Goal: Task Accomplishment & Management: Manage account settings

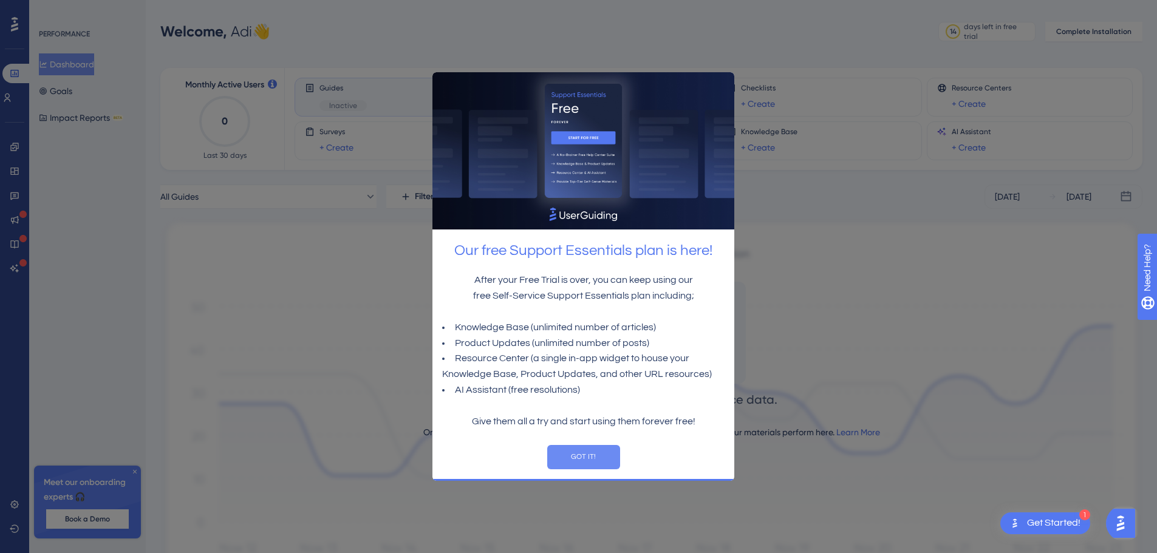
click at [595, 460] on button "GOT IT!" at bounding box center [583, 457] width 73 height 24
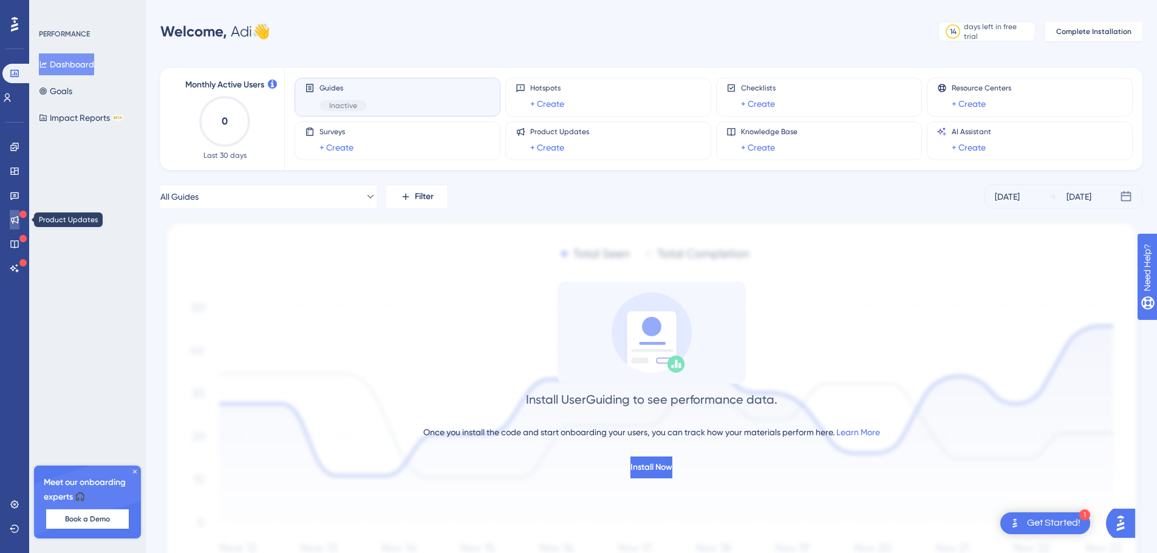
click at [14, 220] on icon at bounding box center [15, 220] width 8 height 8
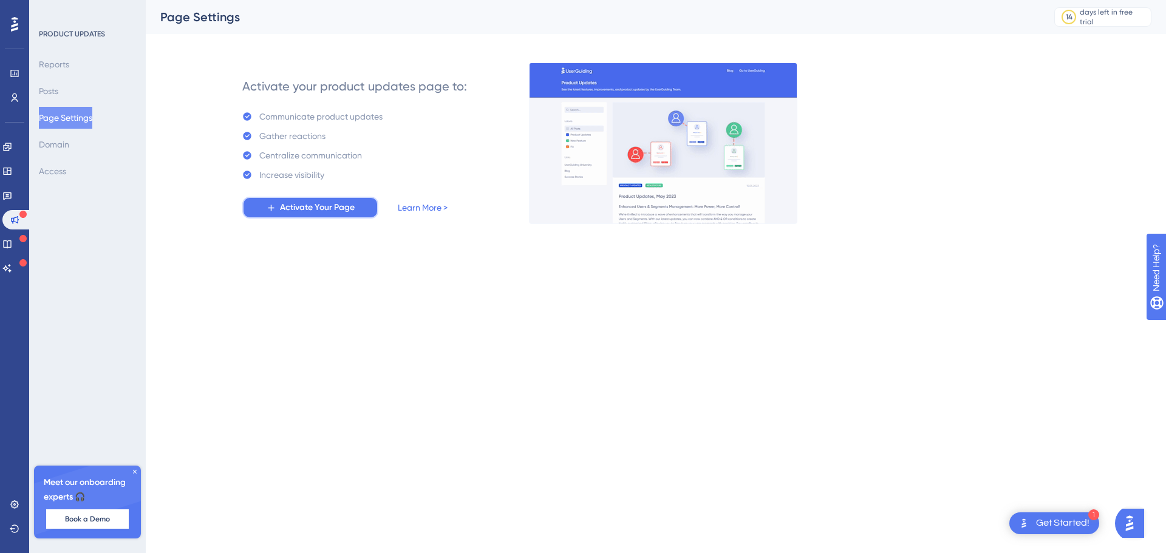
click at [337, 213] on span "Activate Your Page" at bounding box center [317, 207] width 75 height 15
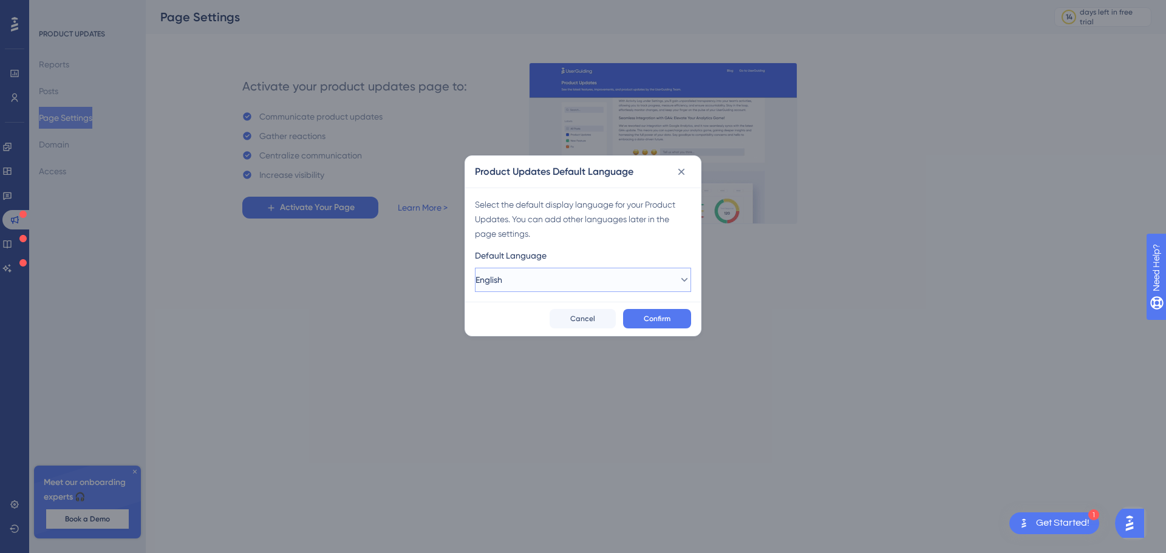
click at [576, 279] on button "English" at bounding box center [583, 280] width 216 height 24
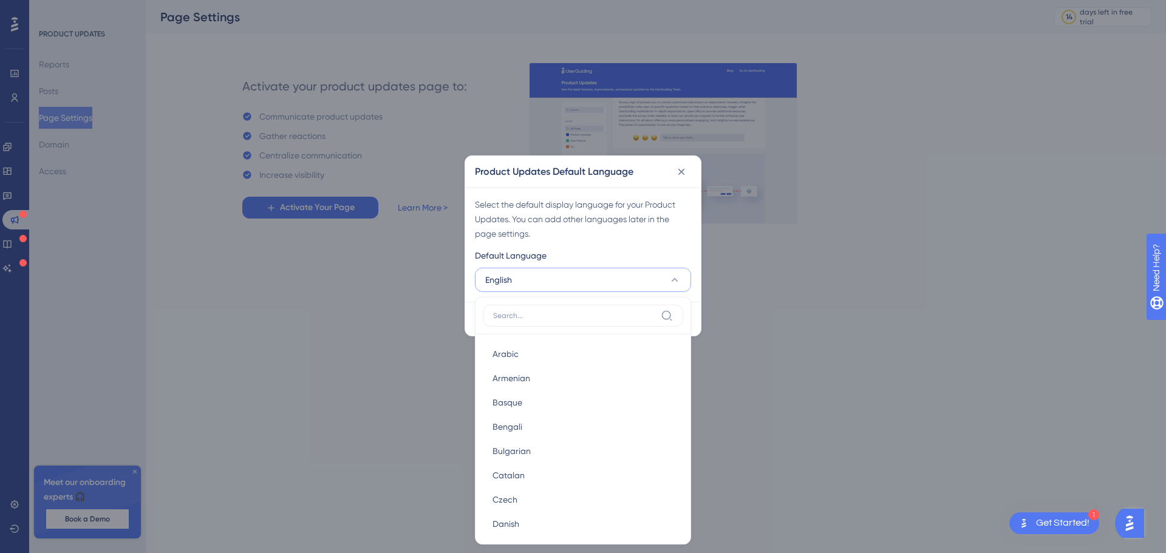
click at [540, 318] on input at bounding box center [574, 316] width 163 height 10
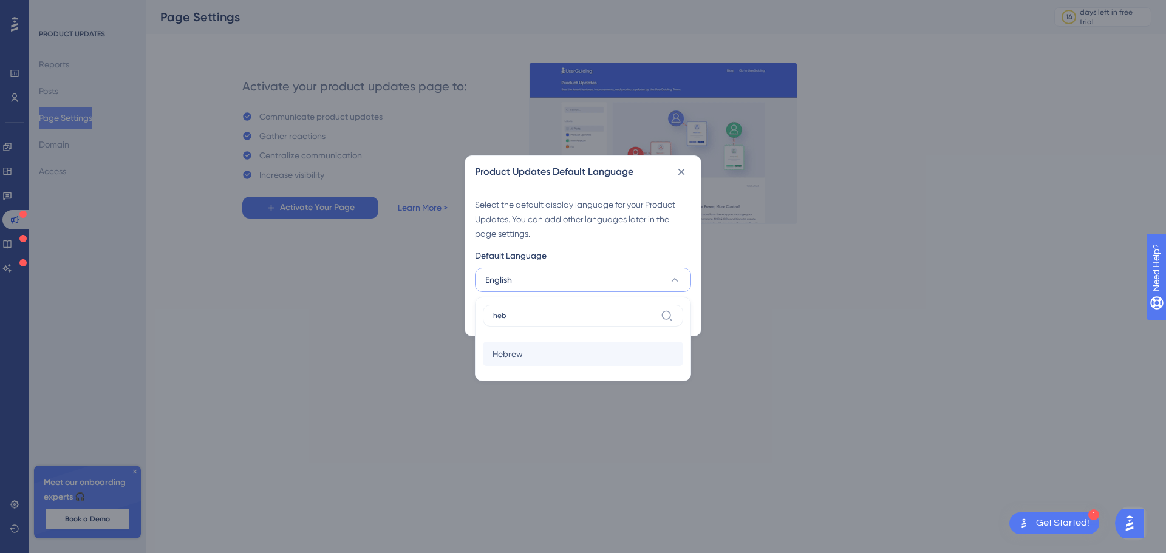
type input "heb"
click at [538, 353] on div "Hebrew Hebrew" at bounding box center [583, 354] width 181 height 24
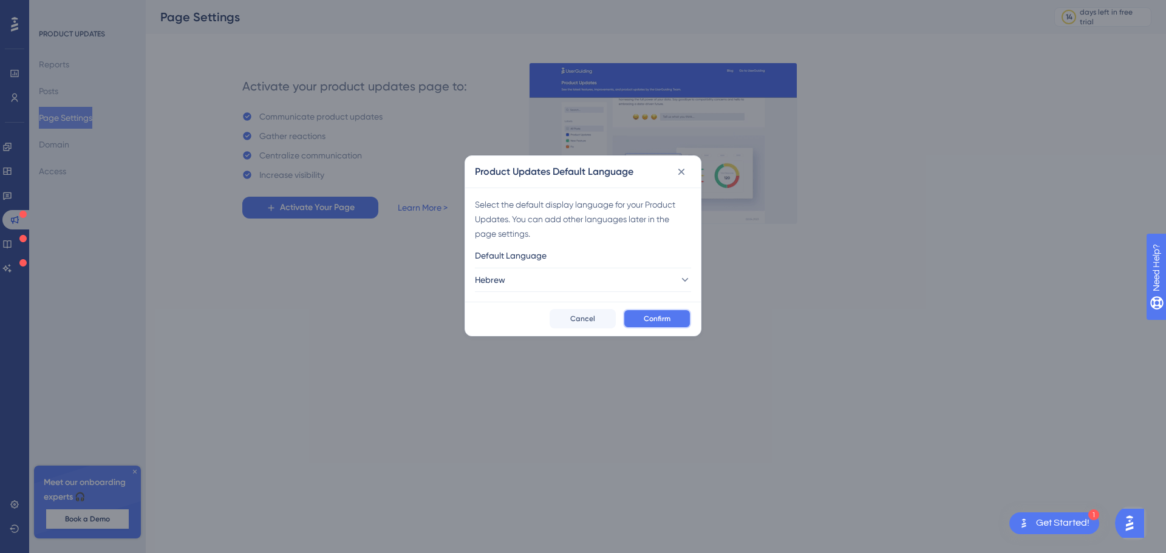
click at [660, 318] on span "Confirm" at bounding box center [657, 319] width 27 height 10
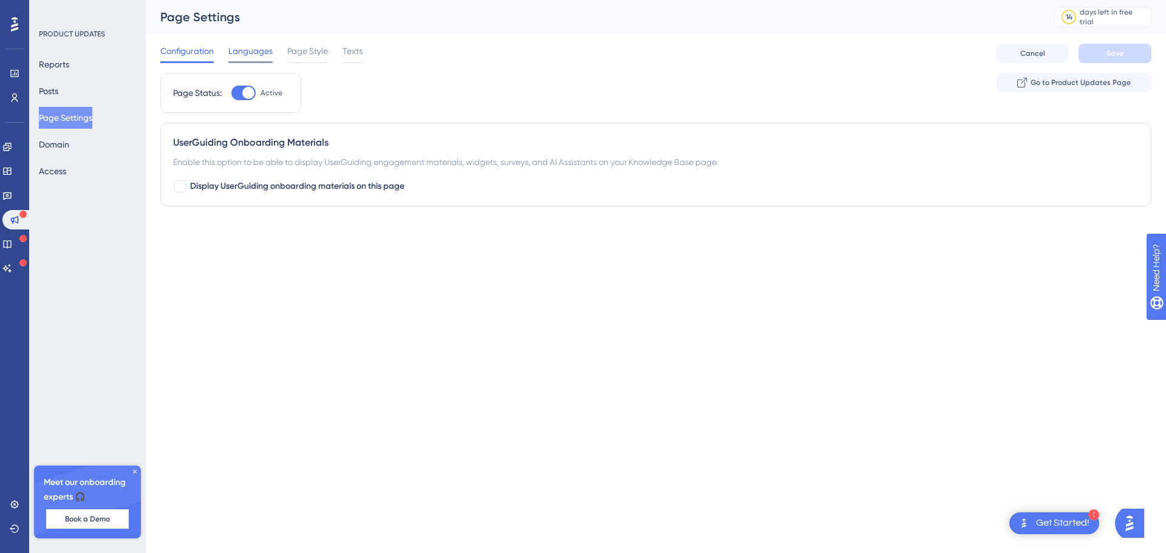
click at [251, 55] on span "Languages" at bounding box center [250, 51] width 44 height 15
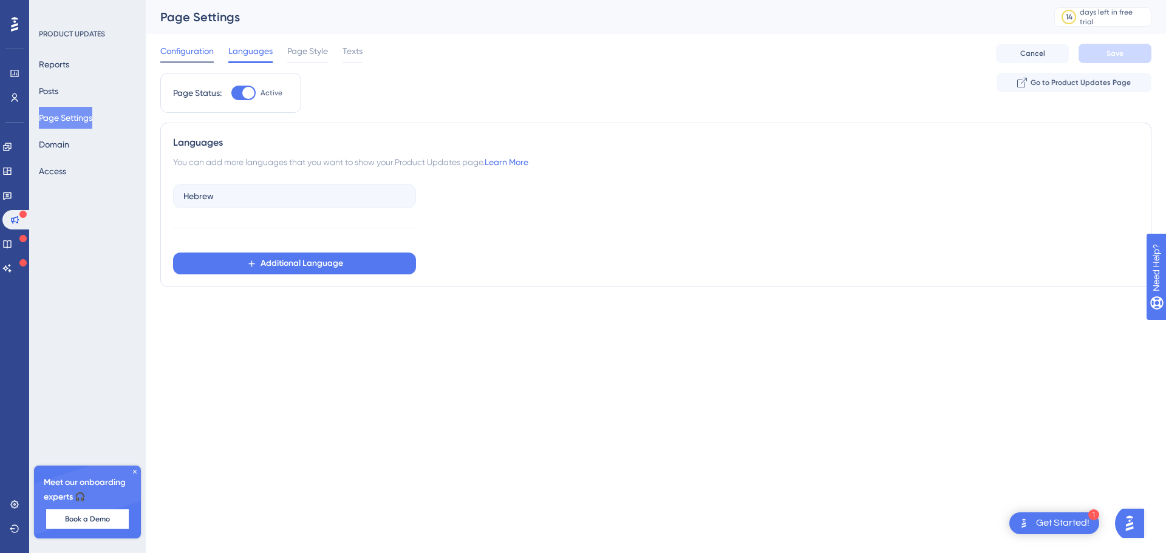
click at [202, 49] on span "Configuration" at bounding box center [186, 51] width 53 height 15
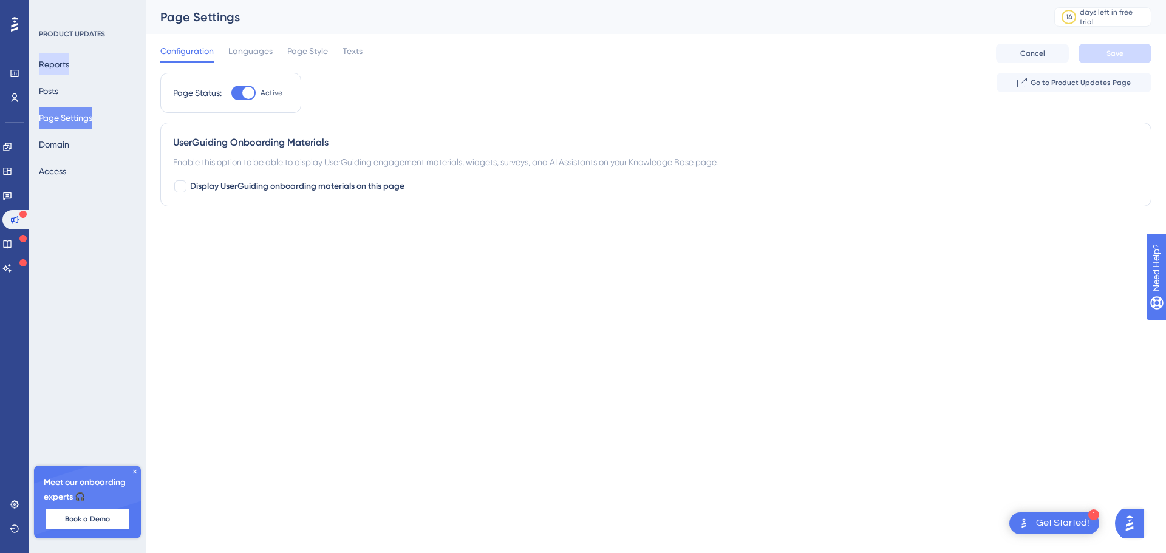
click at [63, 61] on button "Reports" at bounding box center [54, 64] width 30 height 22
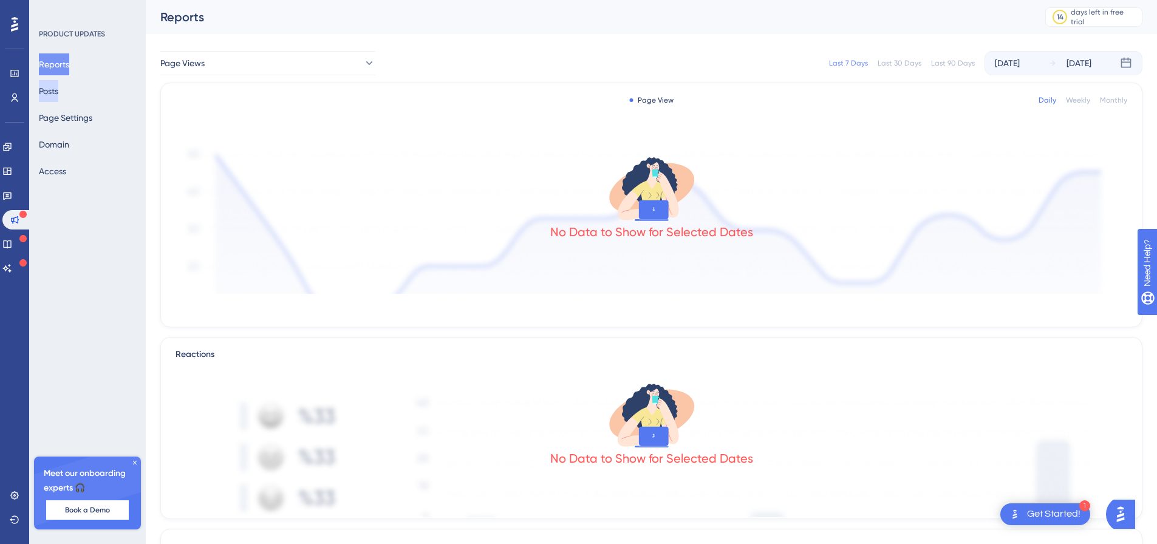
click at [58, 93] on button "Posts" at bounding box center [48, 91] width 19 height 22
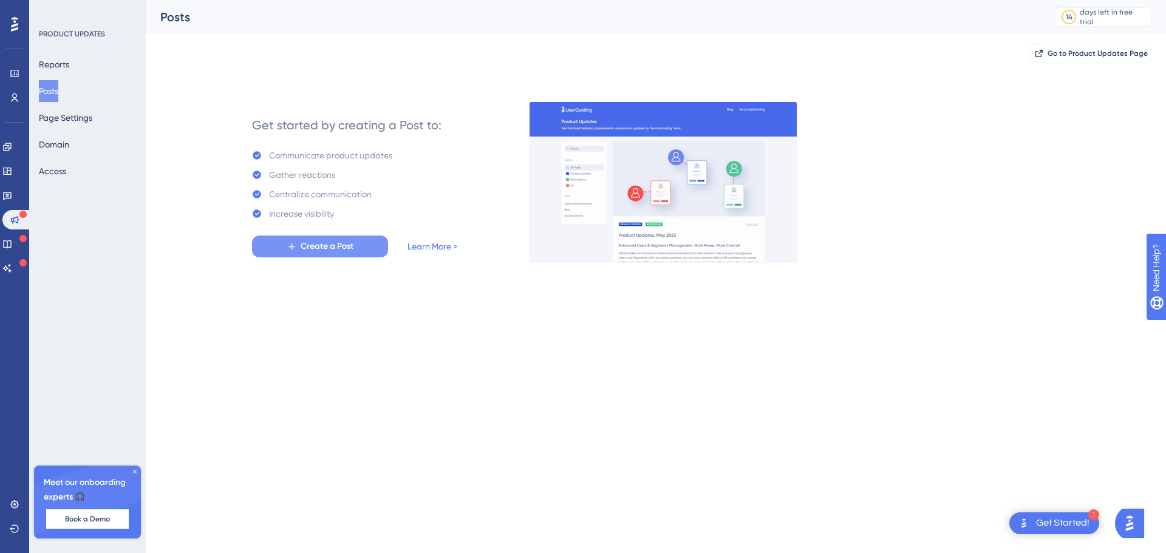
click at [344, 244] on span "Create a Post" at bounding box center [327, 246] width 53 height 15
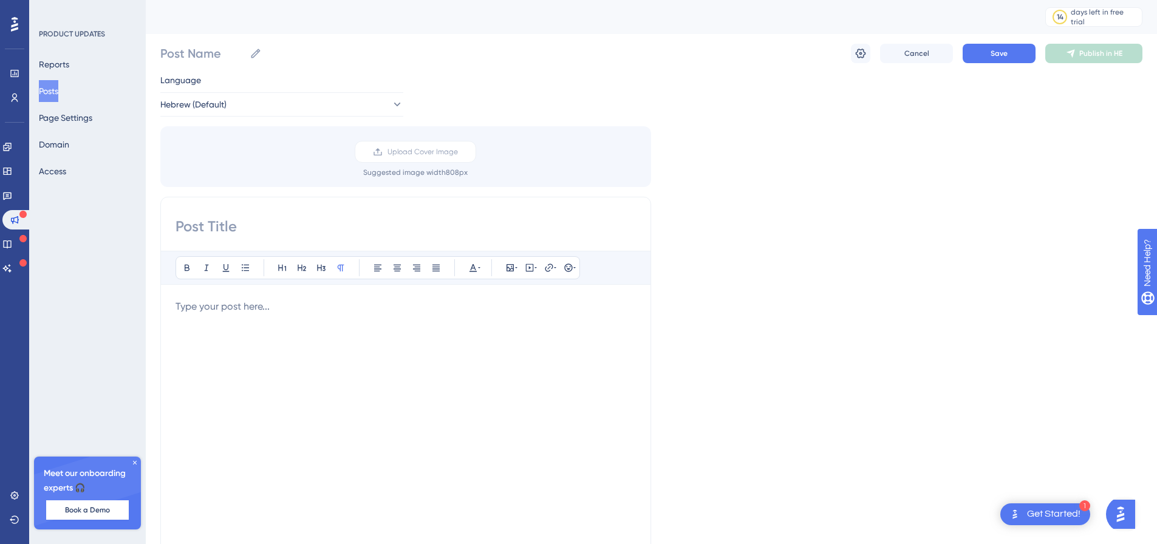
click at [255, 320] on div at bounding box center [406, 432] width 460 height 267
click at [270, 304] on p "vbcvbvc" at bounding box center [406, 306] width 460 height 15
click at [472, 267] on icon at bounding box center [473, 268] width 7 height 8
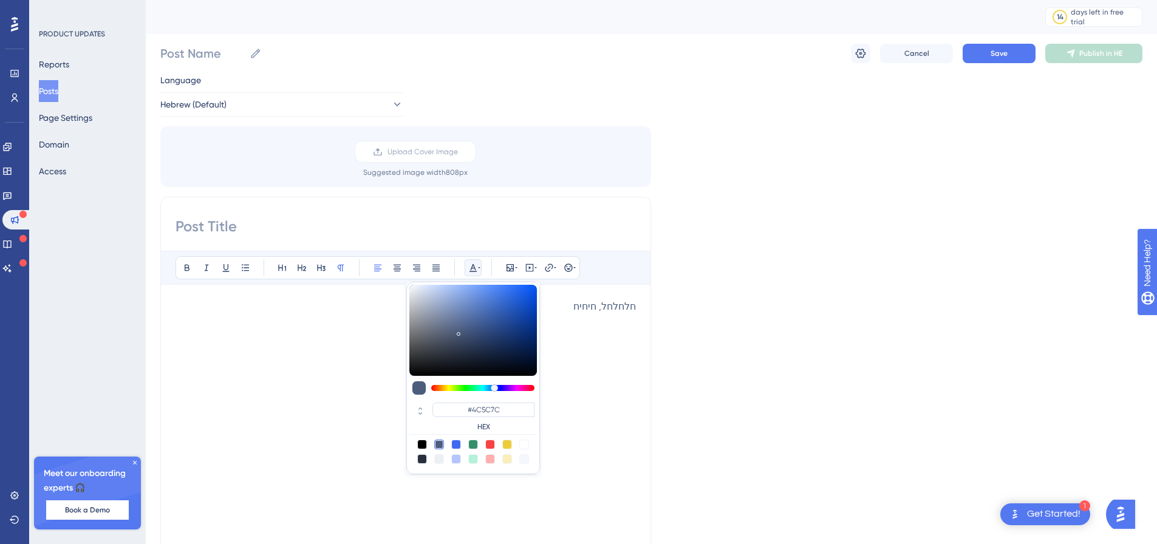
click at [586, 312] on span "חלחלחל, חיחיח" at bounding box center [604, 307] width 63 height 12
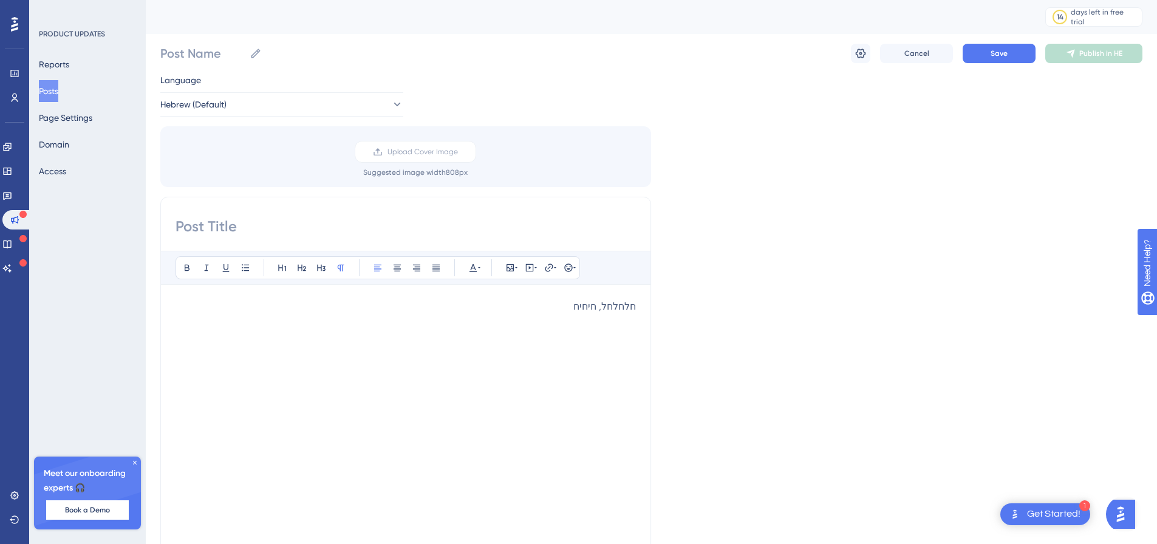
click at [591, 307] on span "חלחלחל, חיחיח" at bounding box center [604, 307] width 63 height 12
click at [569, 340] on div "חלחלחל, חיחיח" at bounding box center [406, 432] width 460 height 267
click at [12, 169] on icon at bounding box center [7, 171] width 10 height 10
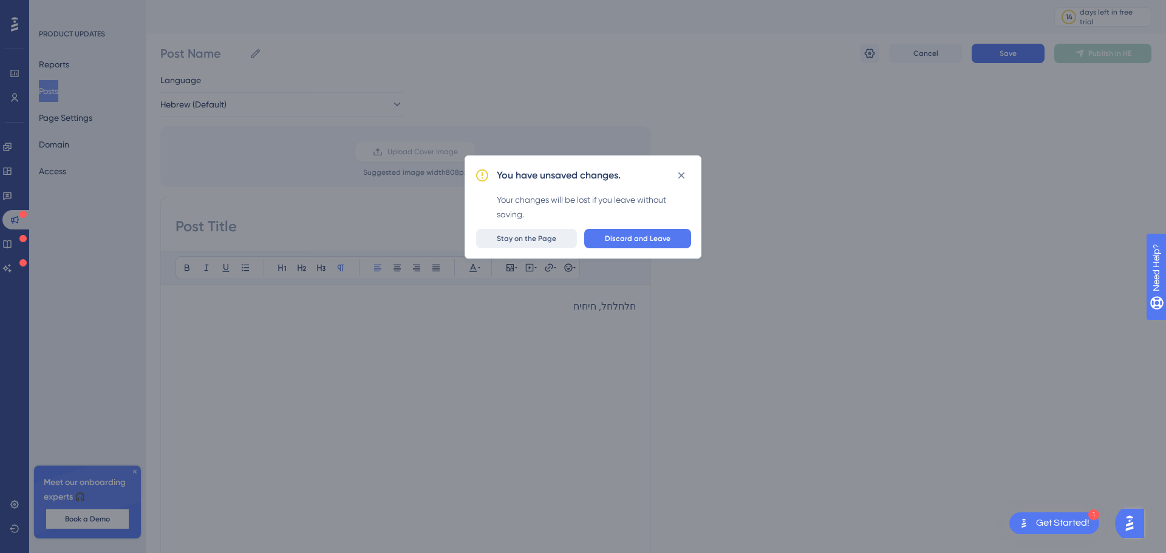
click at [564, 243] on button "Stay on the Page" at bounding box center [526, 238] width 101 height 19
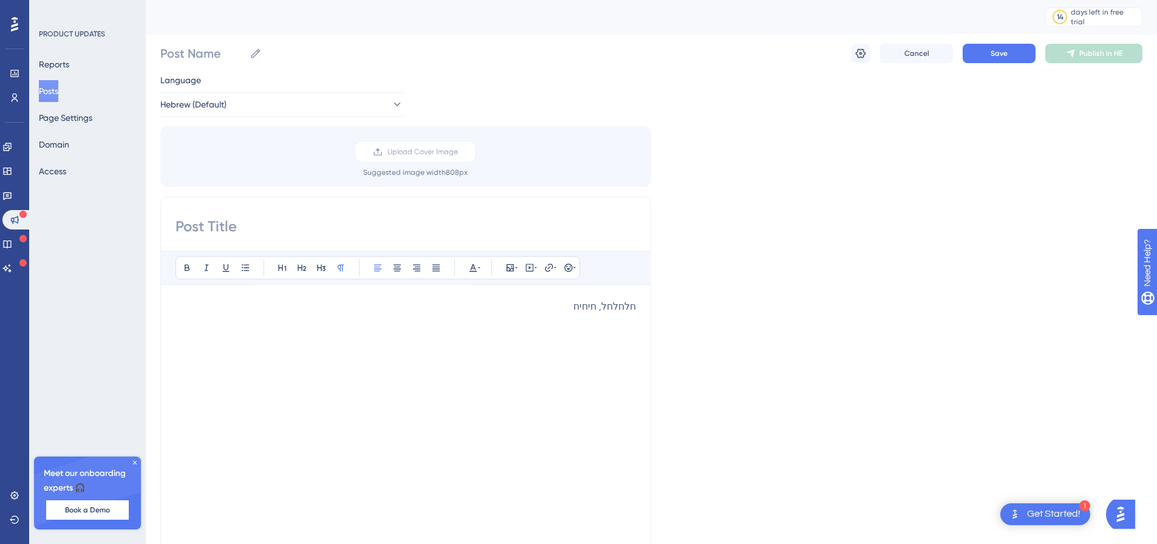
click at [548, 298] on div "Bold Italic Underline Bullet Point Heading 1 Heading 2 Heading 3 Normal Align L…" at bounding box center [406, 409] width 460 height 316
click at [570, 306] on p "חלחלחל, חיחיח" at bounding box center [406, 306] width 460 height 15
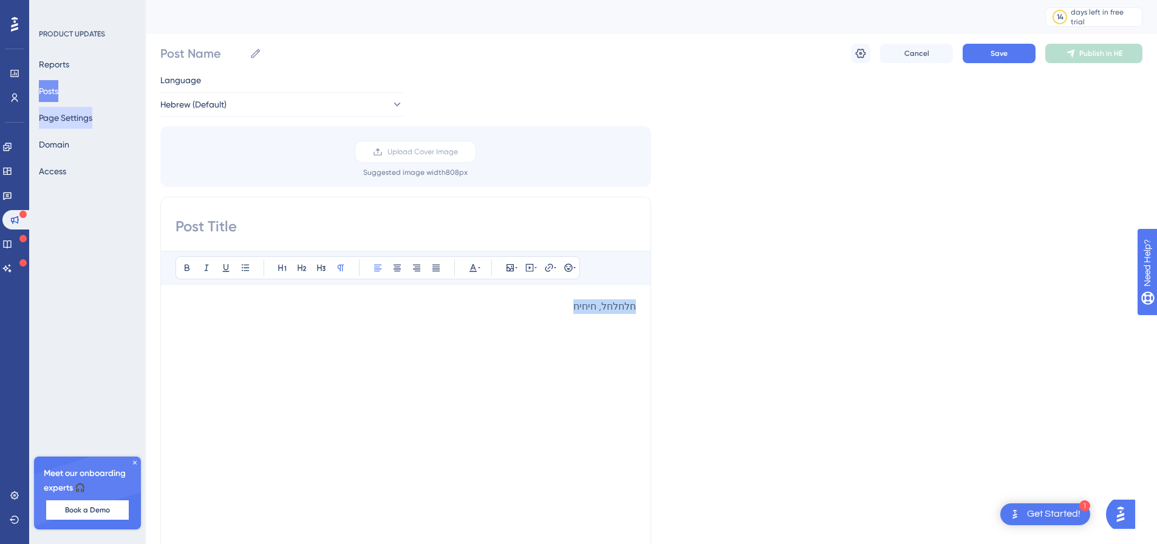
click at [92, 121] on button "Page Settings" at bounding box center [65, 118] width 53 height 22
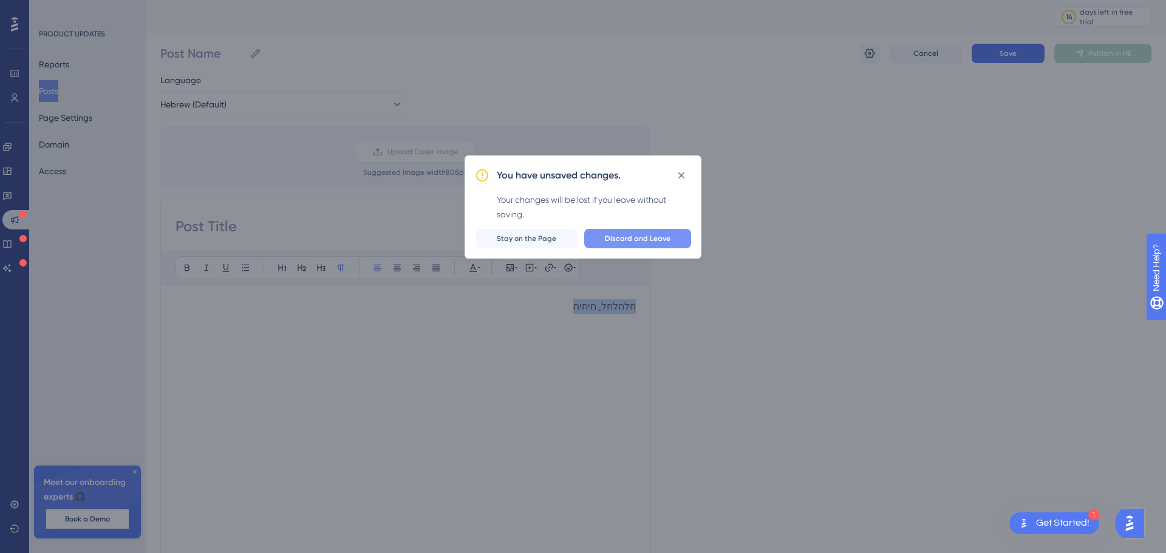
click at [603, 237] on button "Discard and Leave" at bounding box center [637, 238] width 107 height 19
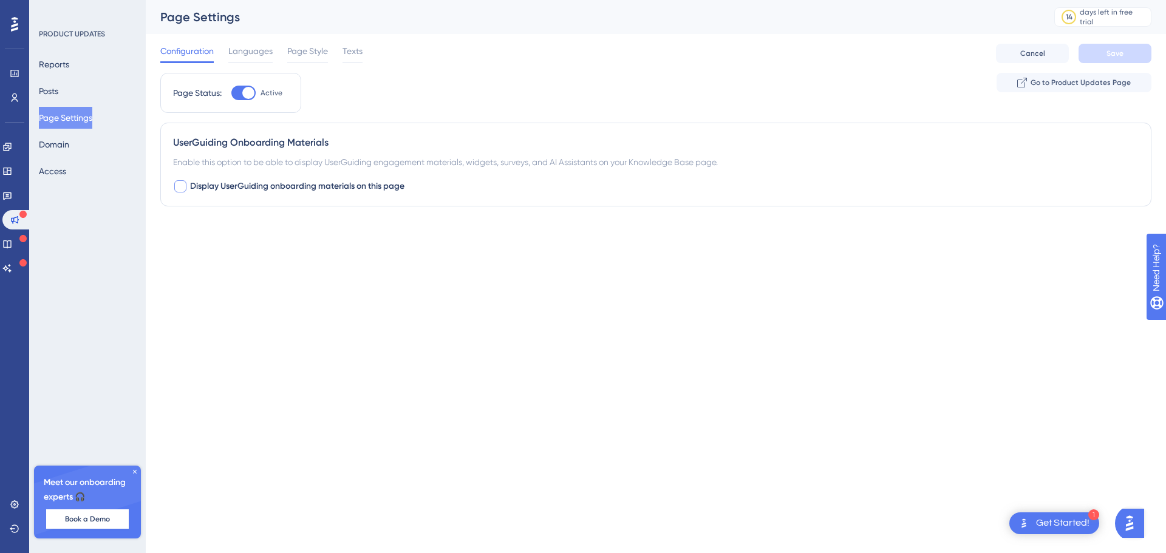
click at [199, 188] on span "Display UserGuiding onboarding materials on this page" at bounding box center [297, 186] width 214 height 15
checkbox input "true"
click at [233, 262] on button "Default" at bounding box center [240, 262] width 134 height 24
click at [254, 234] on div "Container" at bounding box center [656, 237] width 966 height 15
click at [255, 58] on span "Languages" at bounding box center [250, 51] width 44 height 15
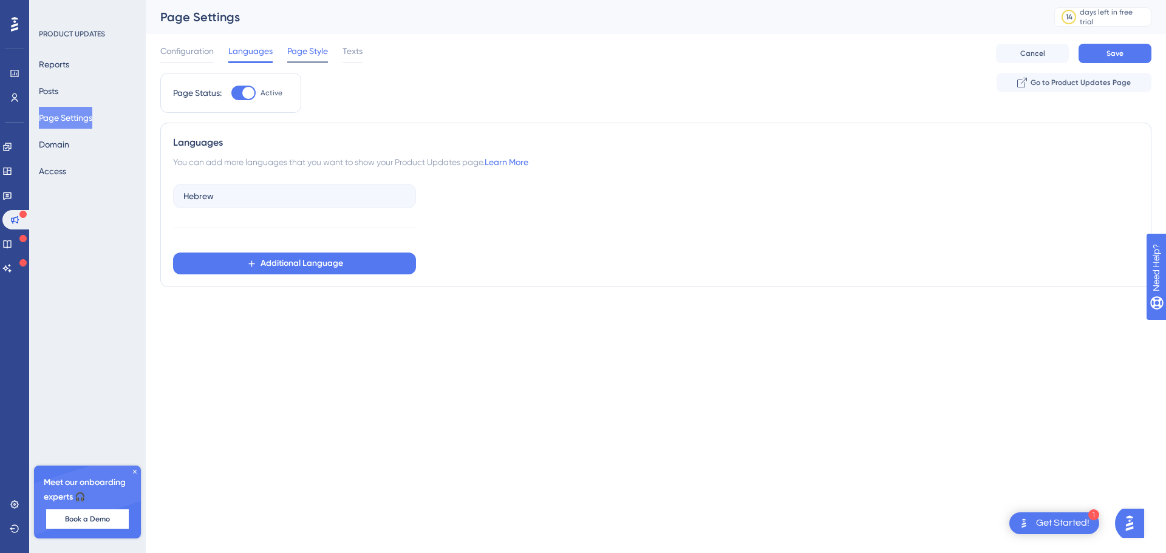
click at [292, 59] on div "Page Style" at bounding box center [307, 53] width 41 height 19
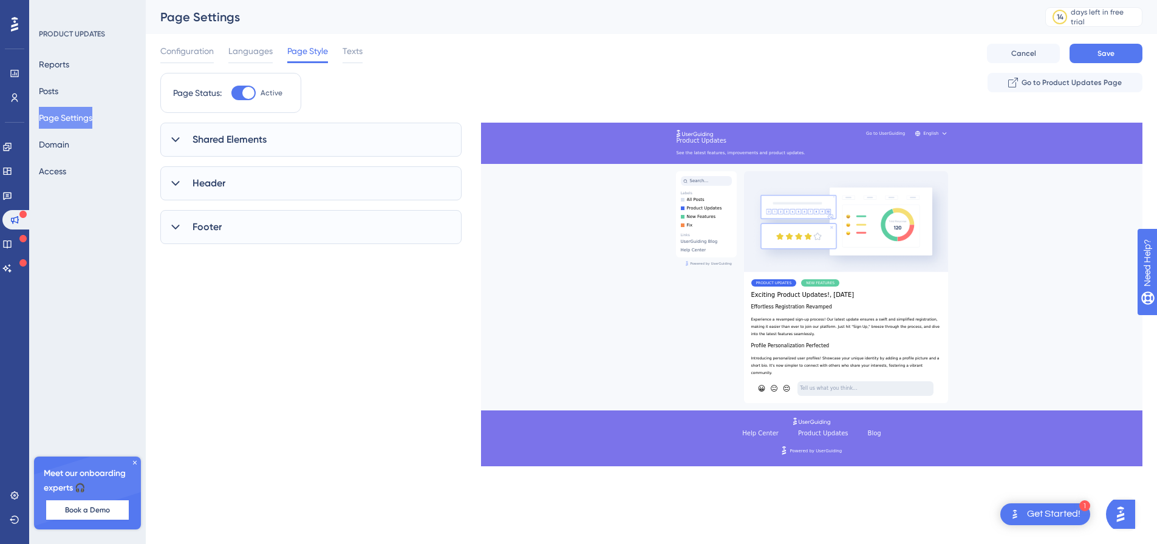
click at [295, 142] on div "Shared Elements" at bounding box center [310, 140] width 301 height 34
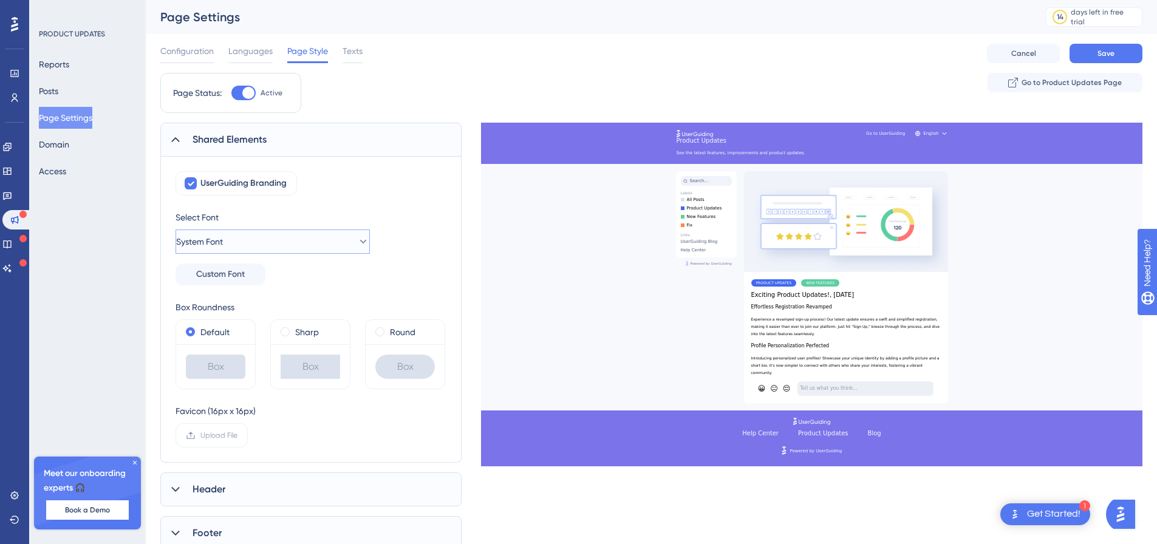
click at [281, 242] on button "System Font" at bounding box center [273, 242] width 194 height 24
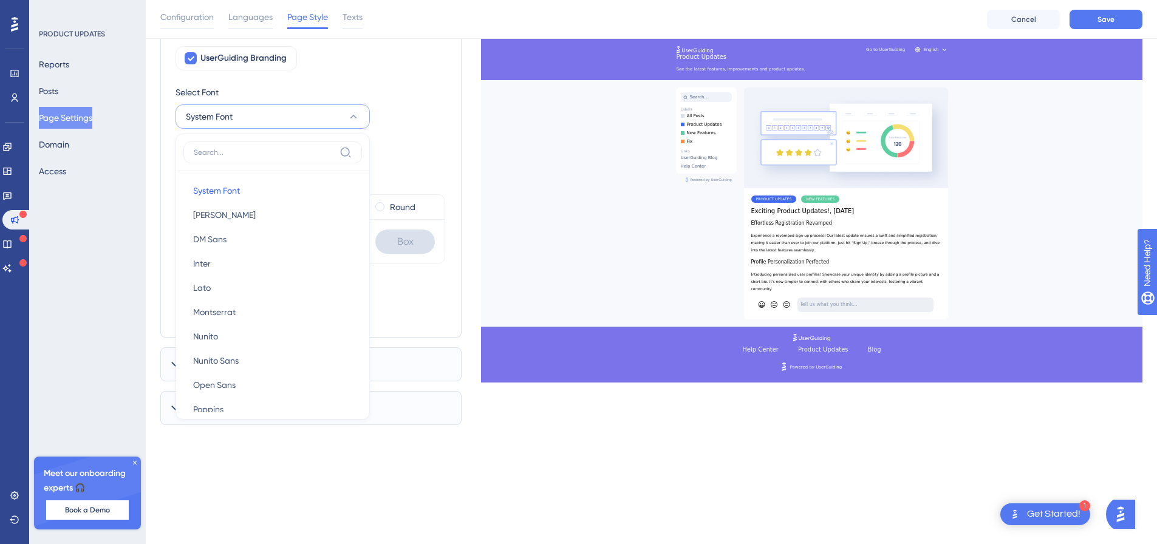
click at [412, 161] on div "UserGuiding Branding Select Font System Font System Font System Font [PERSON_NA…" at bounding box center [311, 184] width 271 height 276
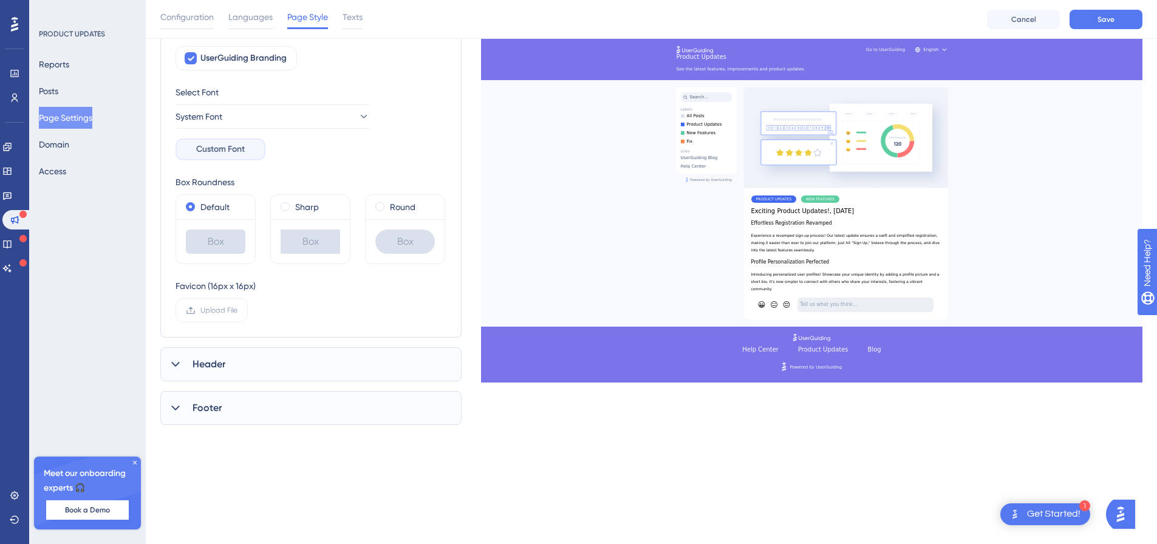
click at [248, 146] on button "Custom Font" at bounding box center [221, 149] width 90 height 22
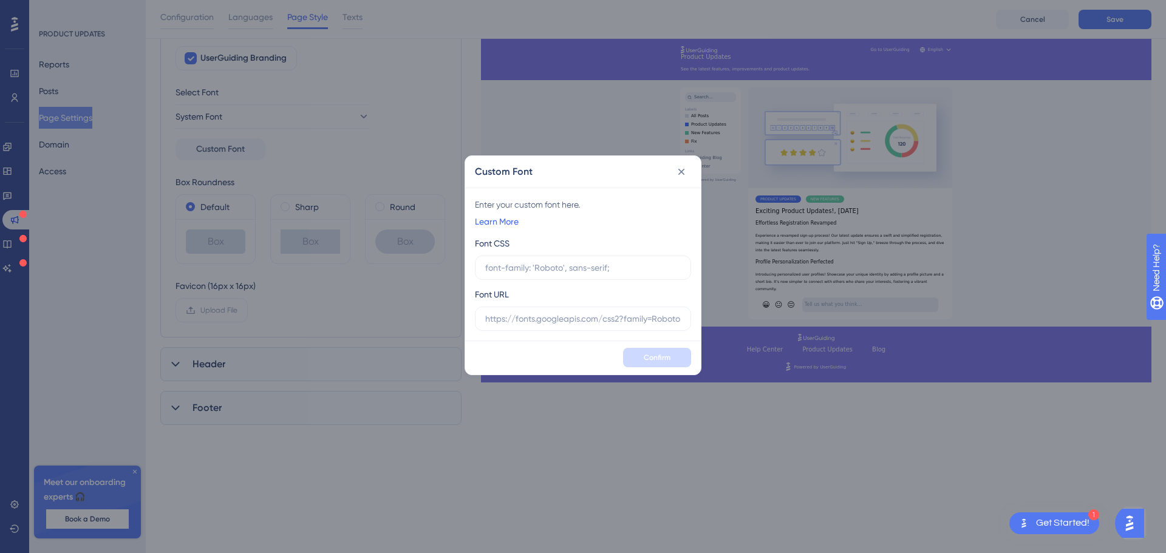
click at [497, 220] on link "Learn More" at bounding box center [497, 221] width 44 height 15
click at [681, 170] on icon at bounding box center [681, 172] width 12 height 12
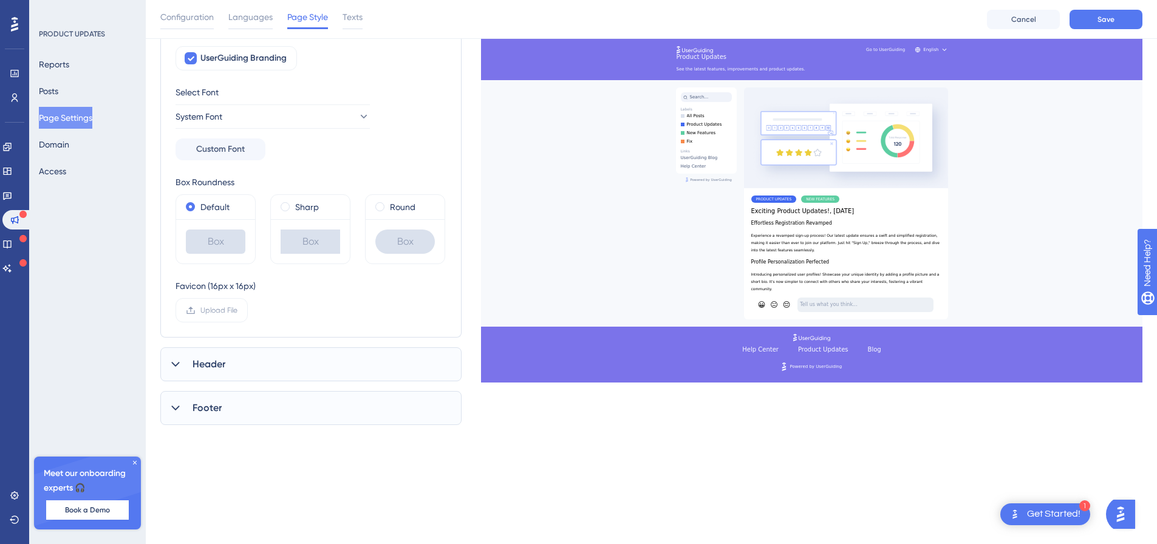
click at [257, 366] on div "Header" at bounding box center [310, 364] width 301 height 34
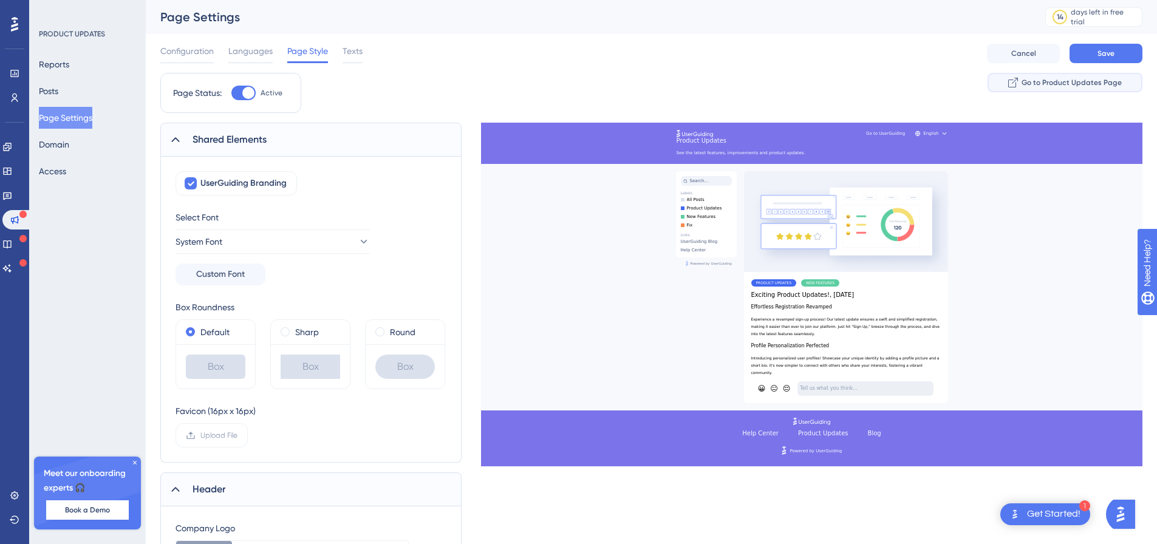
click at [1056, 86] on span "Go to Product Updates Page" at bounding box center [1072, 83] width 100 height 10
click at [354, 55] on span "Texts" at bounding box center [353, 51] width 20 height 15
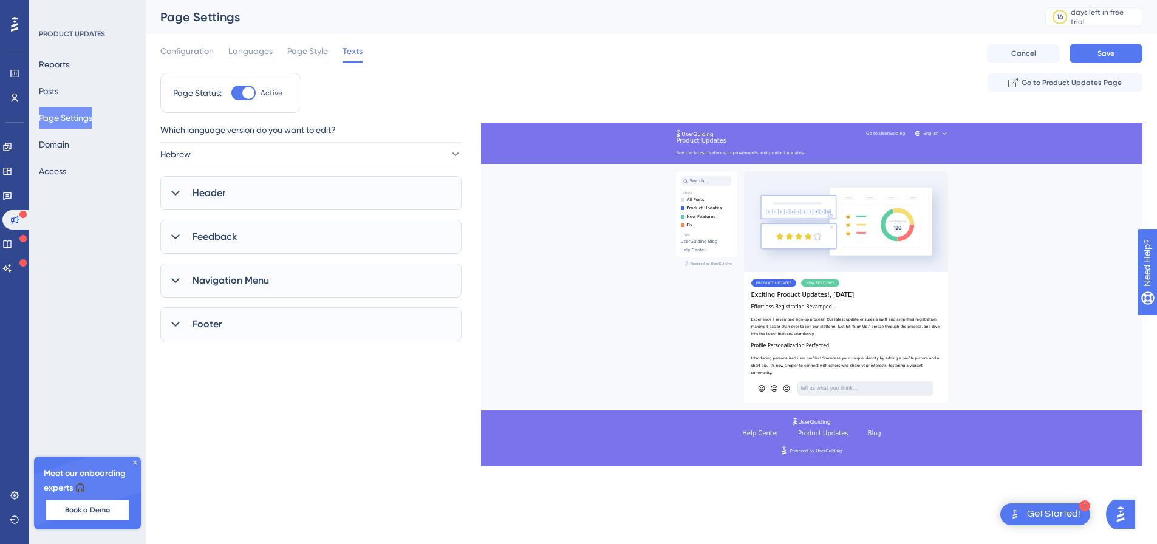
click at [283, 191] on div "Header" at bounding box center [310, 193] width 301 height 34
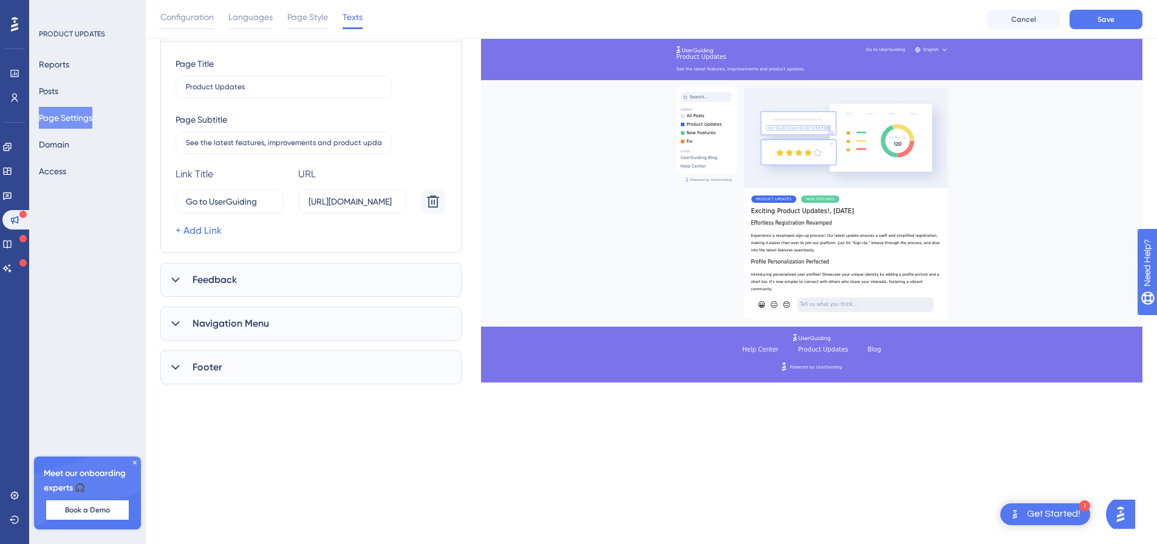
scroll to position [179, 0]
click at [255, 320] on span "Navigation Menu" at bounding box center [231, 318] width 77 height 15
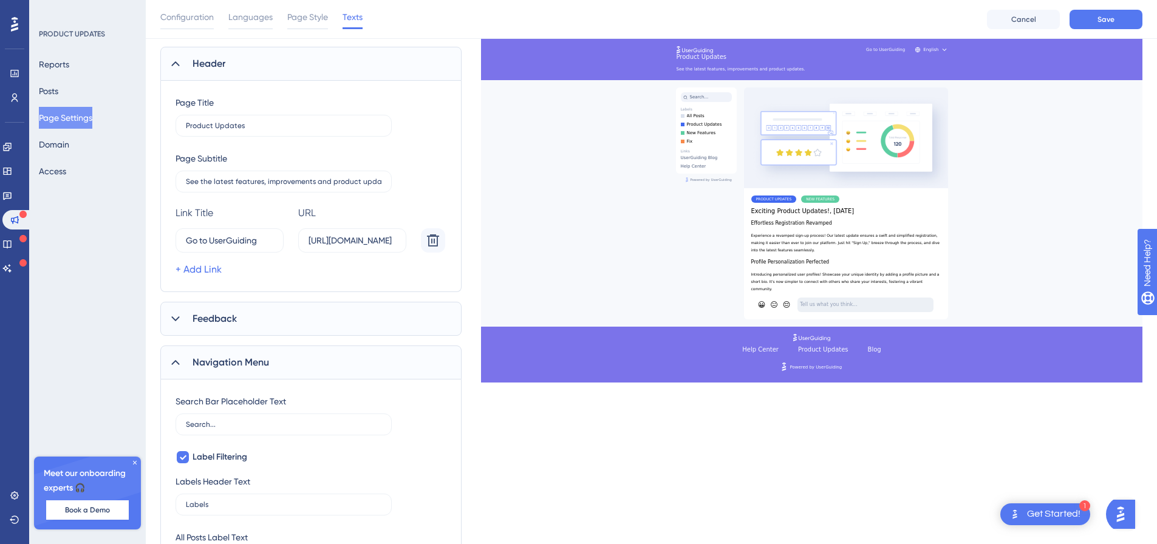
scroll to position [94, 0]
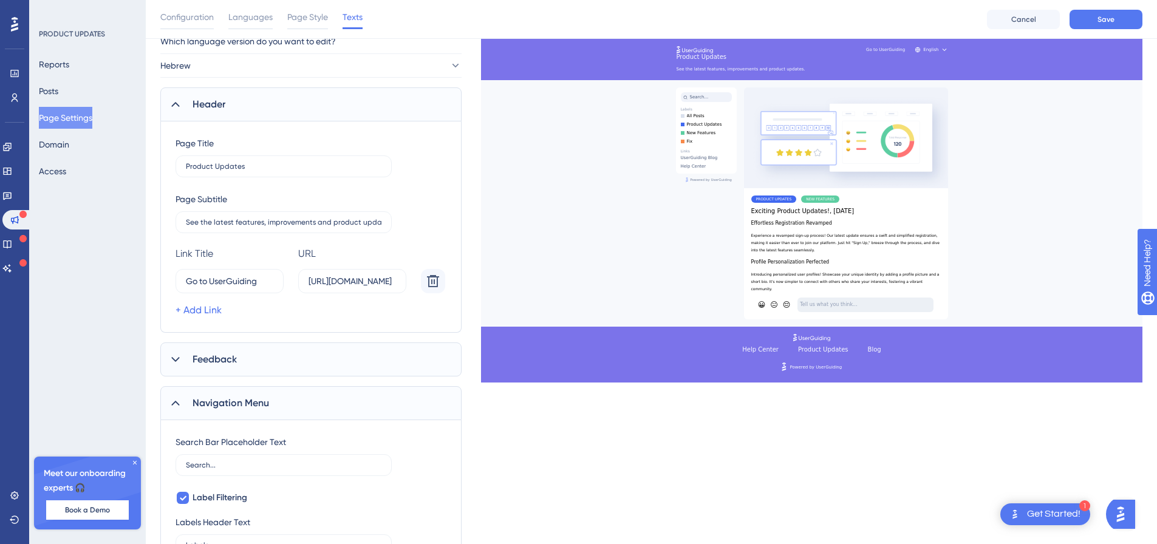
click at [272, 356] on div "Feedback" at bounding box center [310, 360] width 301 height 34
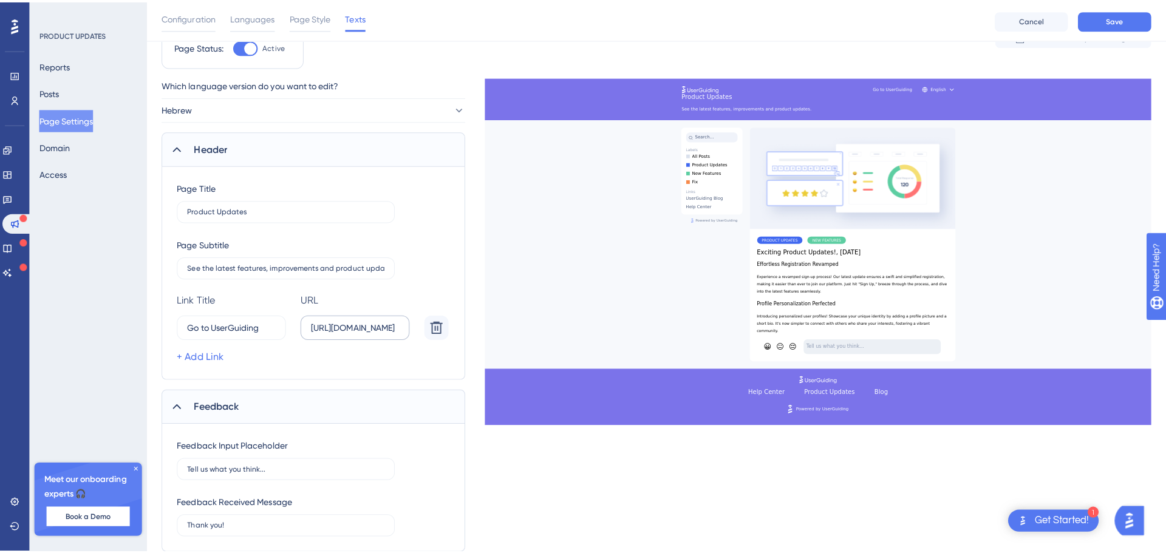
scroll to position [0, 0]
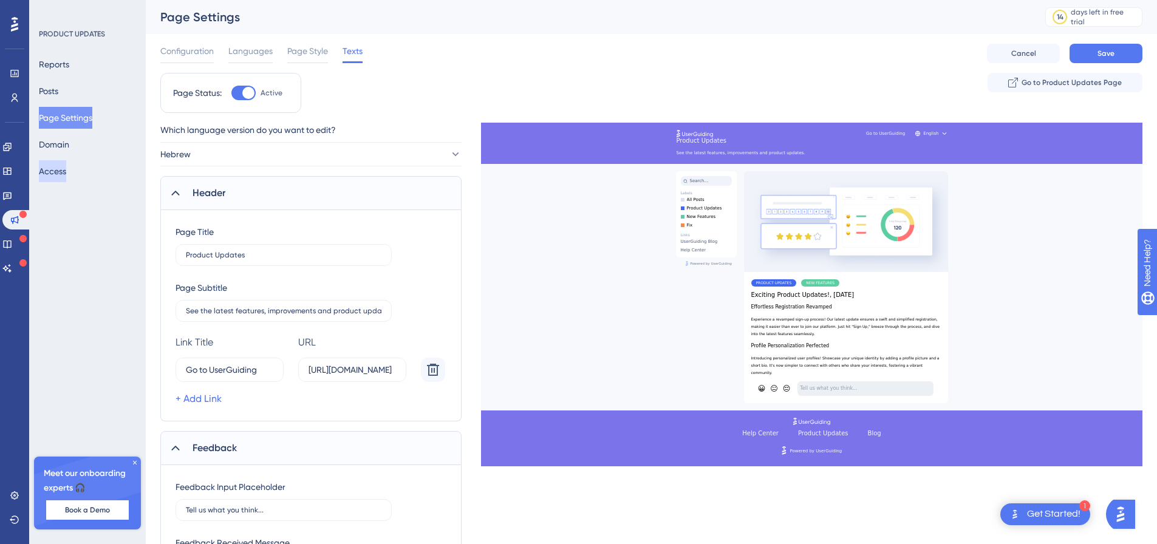
click at [66, 167] on button "Access" at bounding box center [52, 171] width 27 height 22
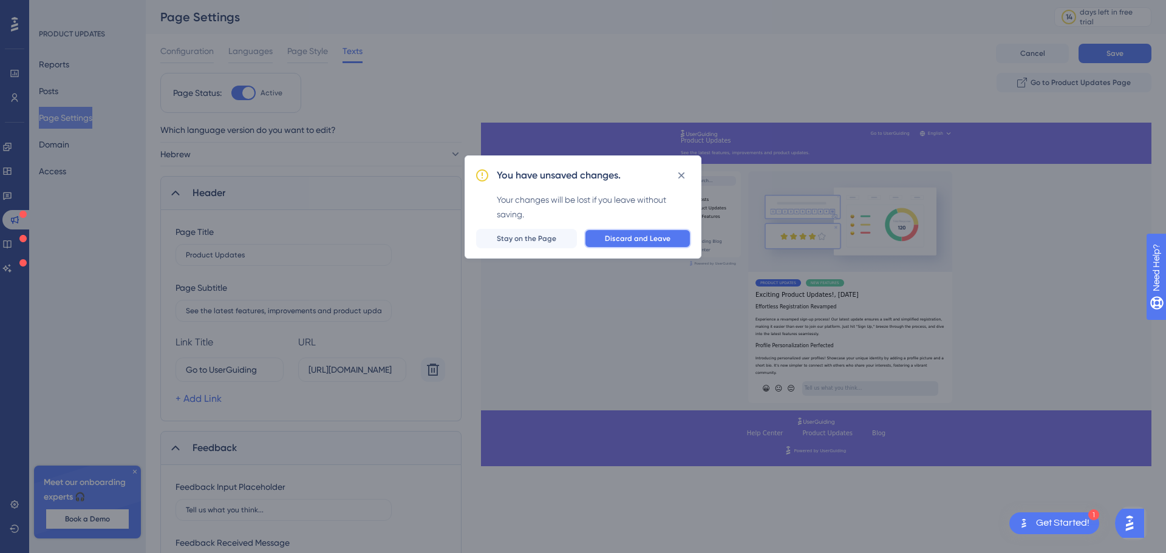
click at [610, 234] on span "Discard and Leave" at bounding box center [638, 239] width 66 height 10
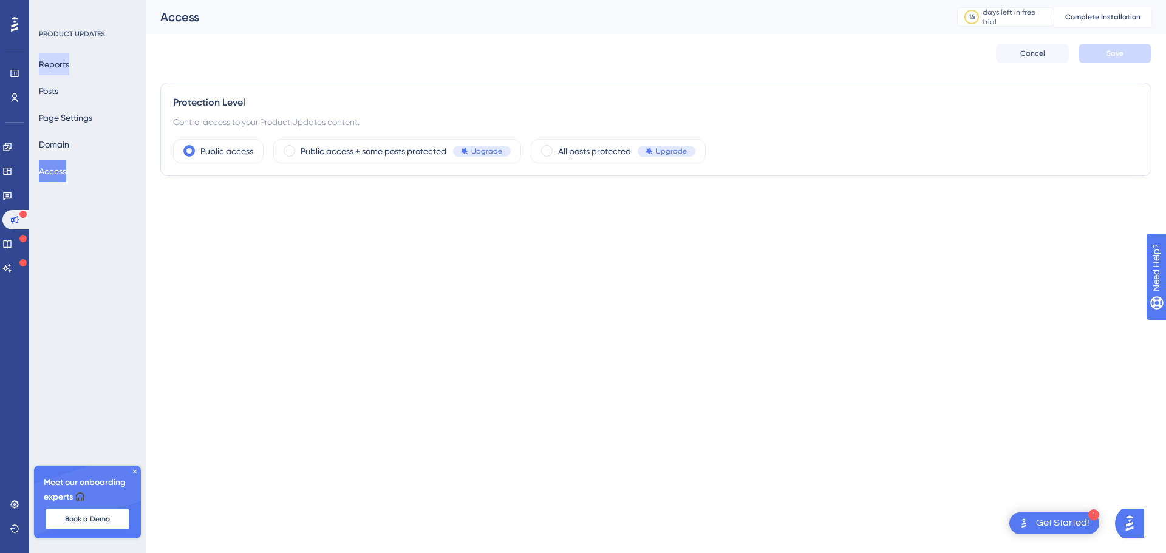
click at [69, 67] on button "Reports" at bounding box center [54, 64] width 30 height 22
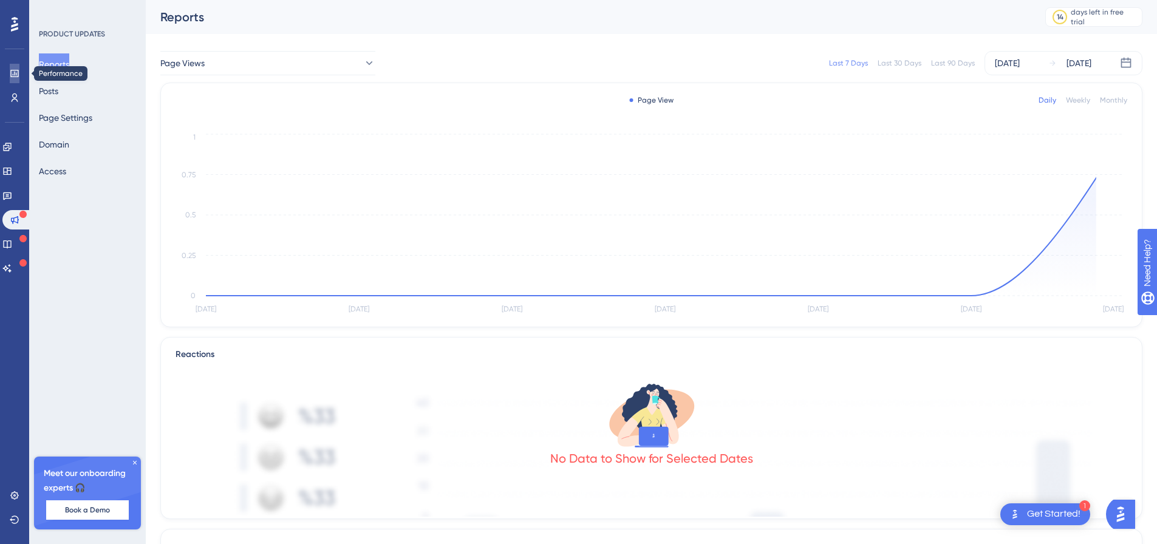
click at [15, 80] on link at bounding box center [15, 73] width 10 height 19
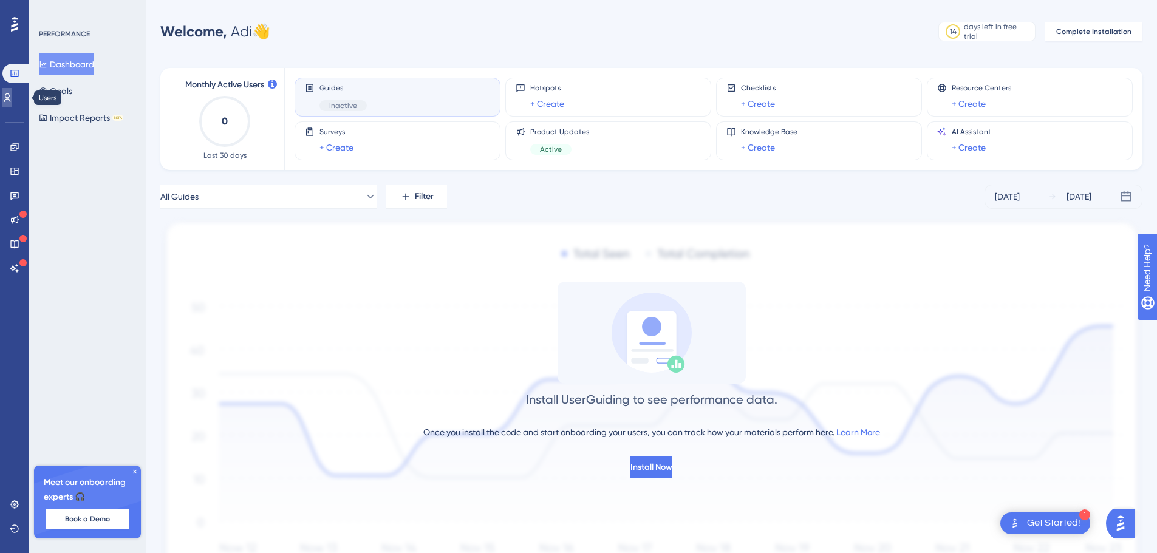
click at [12, 98] on icon at bounding box center [7, 98] width 10 height 10
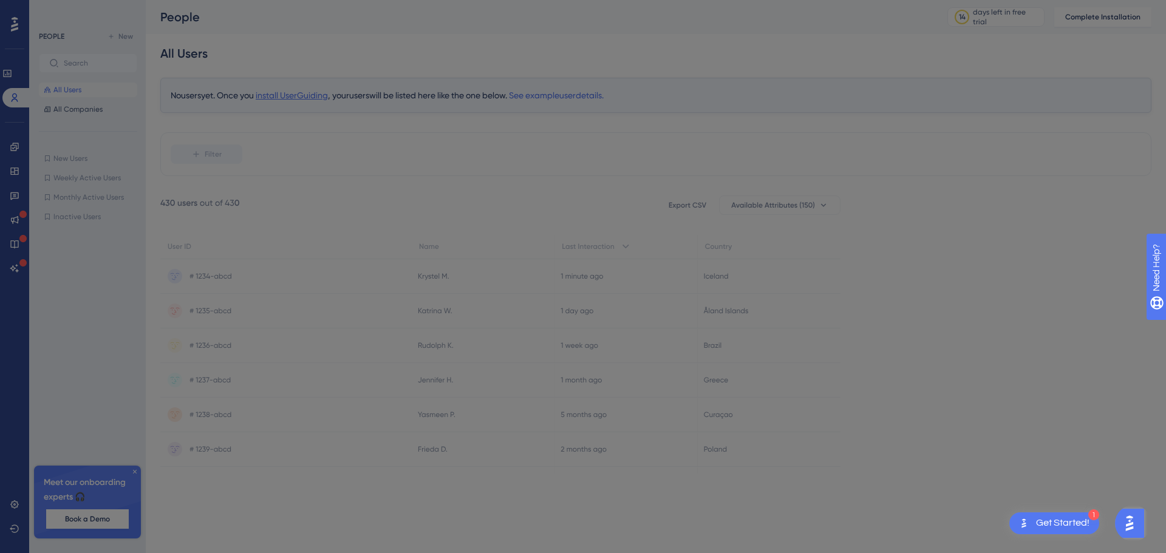
click at [310, 98] on div "💡 Do not forget to Rename and save your Segments when you are done with your co…" at bounding box center [583, 276] width 1166 height 553
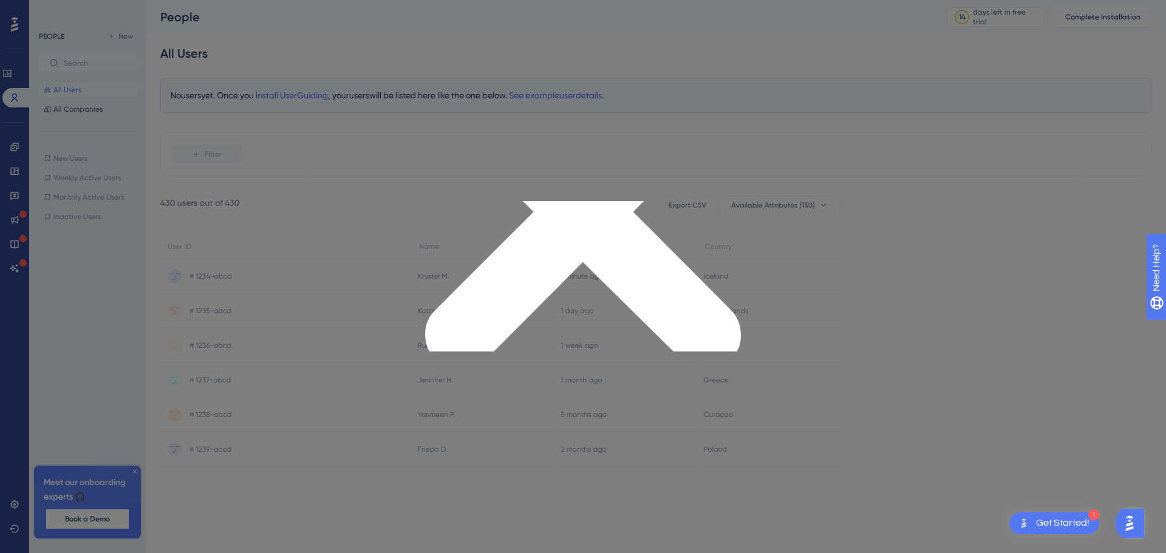
click at [577, 460] on button "GOT IT" at bounding box center [583, 473] width 73 height 27
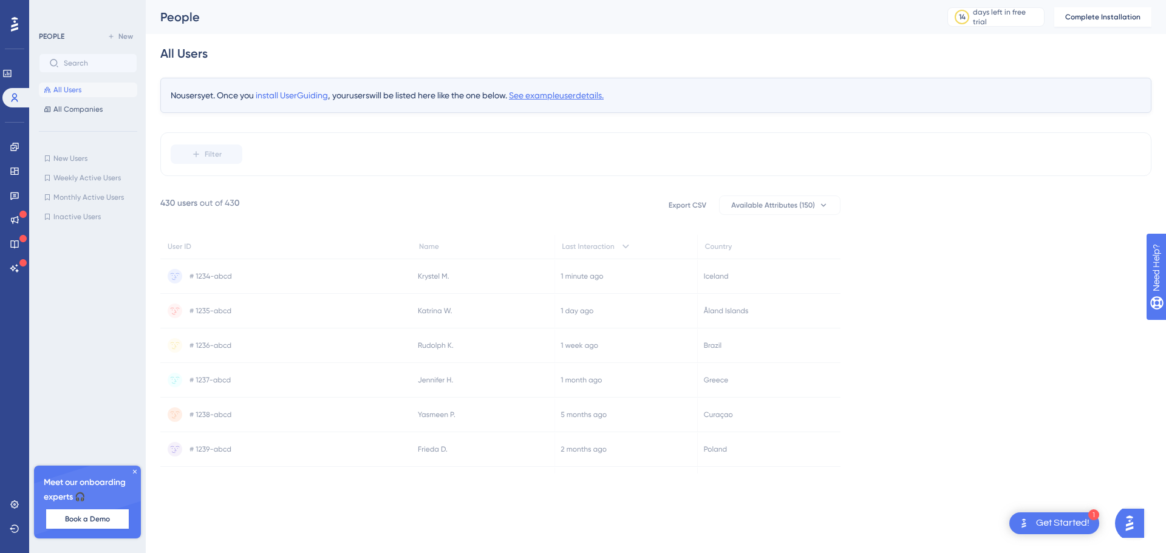
click at [574, 92] on span "See example user details." at bounding box center [556, 96] width 95 height 10
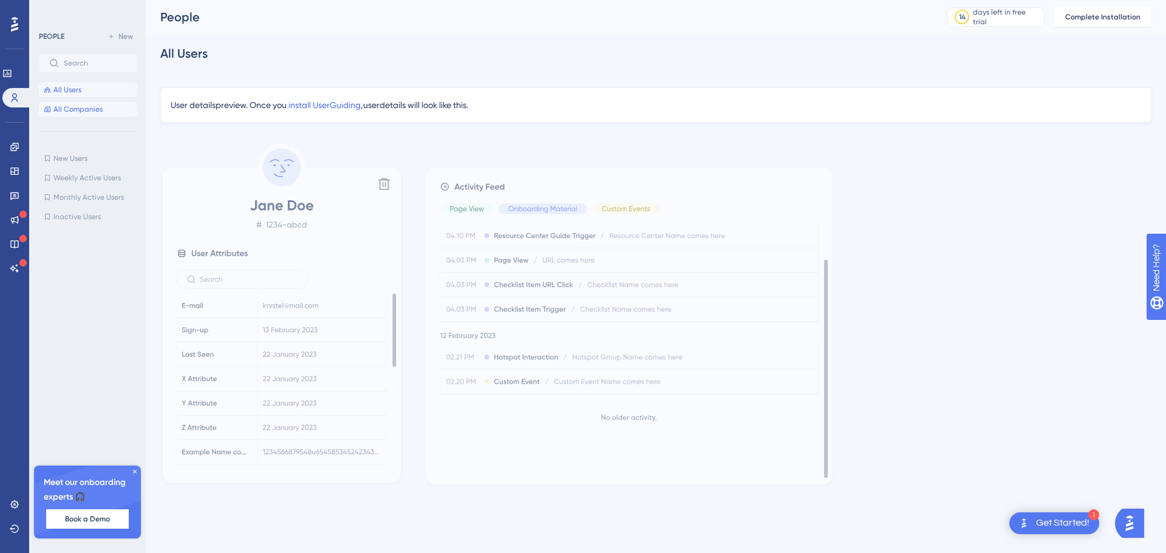
click at [87, 104] on button "All Companies" at bounding box center [88, 109] width 98 height 15
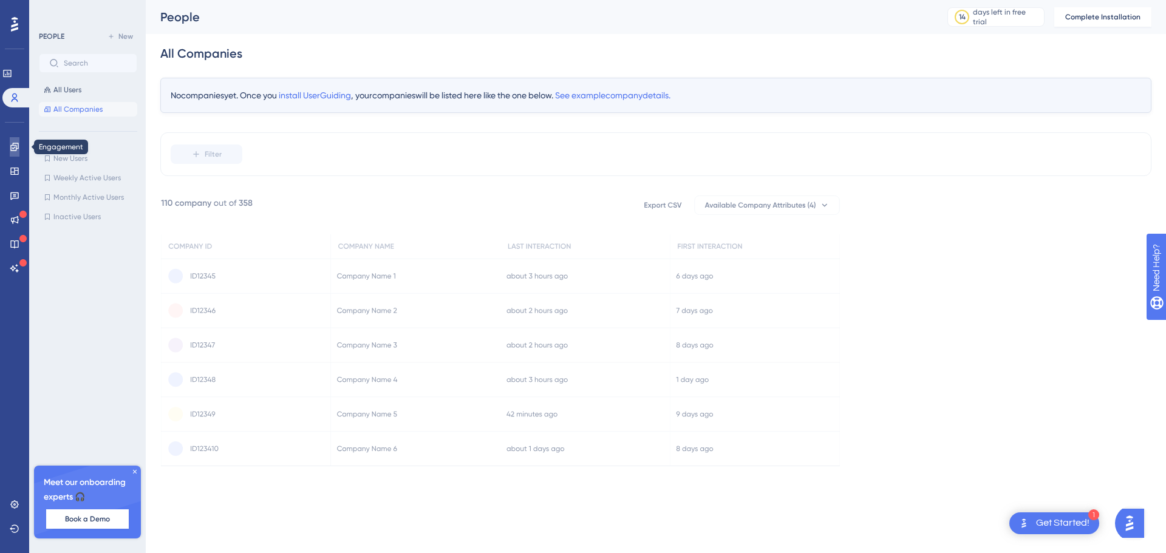
click at [19, 146] on link at bounding box center [15, 146] width 10 height 19
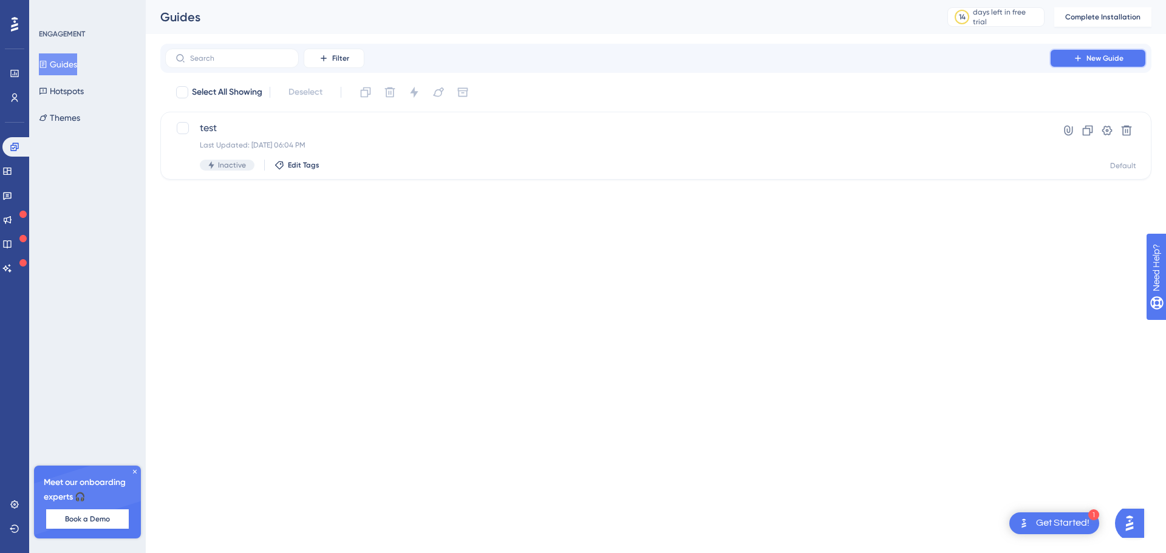
click at [1115, 58] on span "New Guide" at bounding box center [1105, 58] width 37 height 10
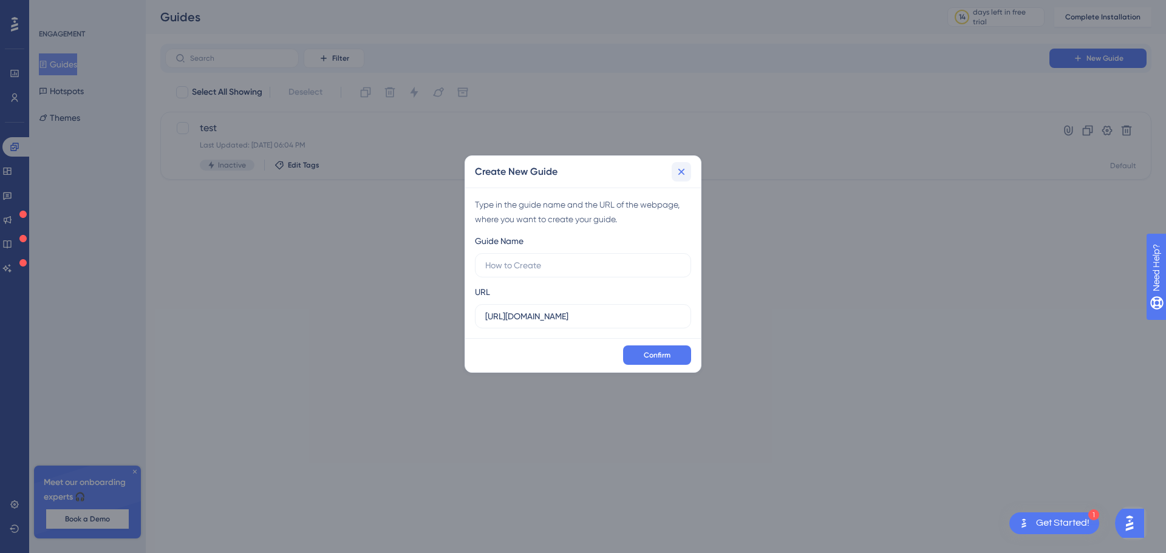
click at [684, 169] on icon at bounding box center [681, 171] width 7 height 7
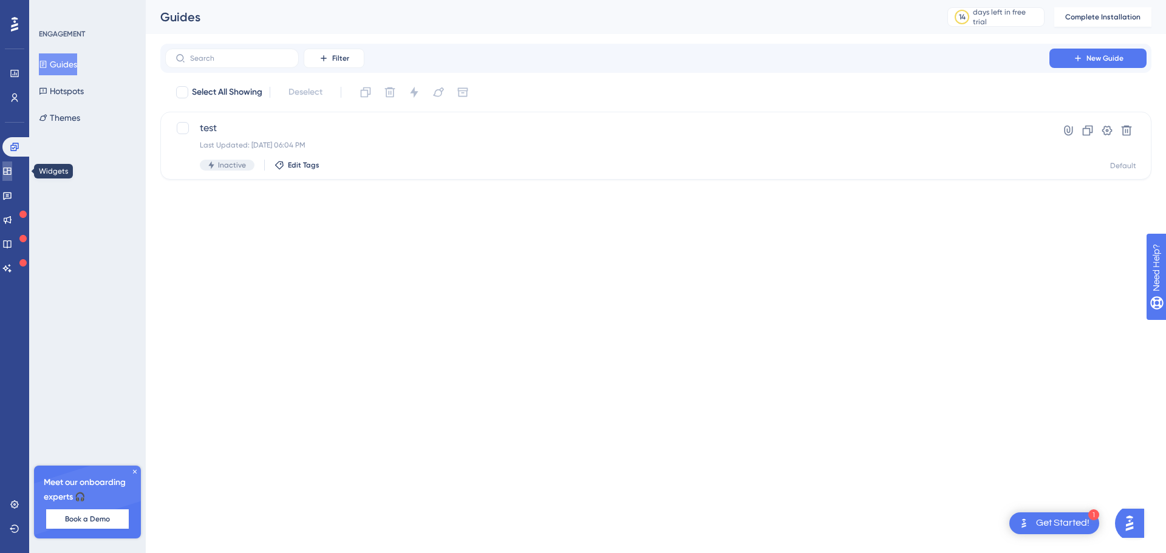
click at [12, 171] on icon at bounding box center [7, 171] width 10 height 10
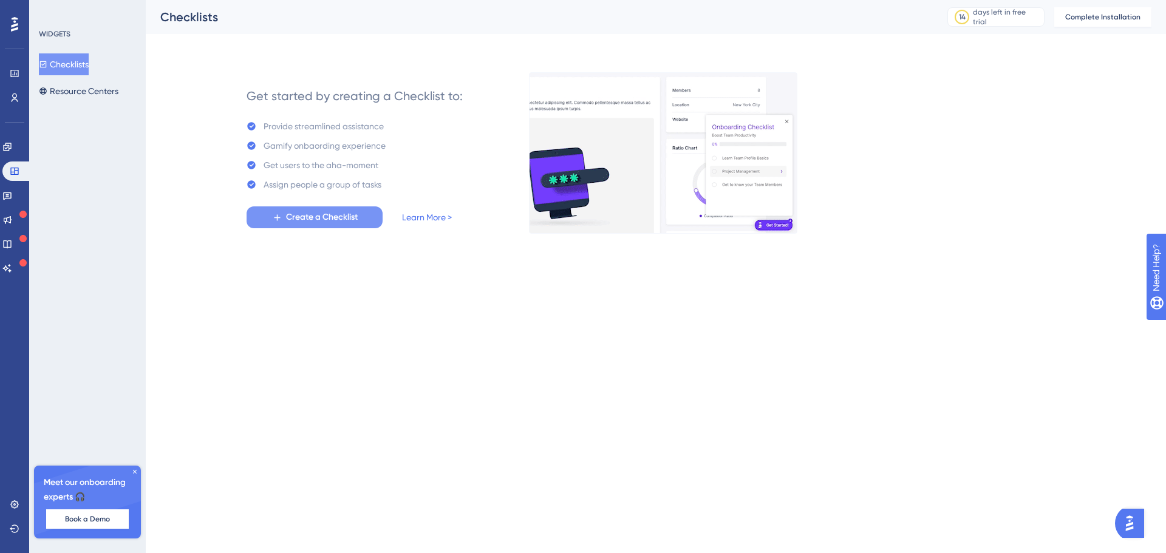
click at [357, 216] on span "Create a Checklist" at bounding box center [322, 217] width 72 height 15
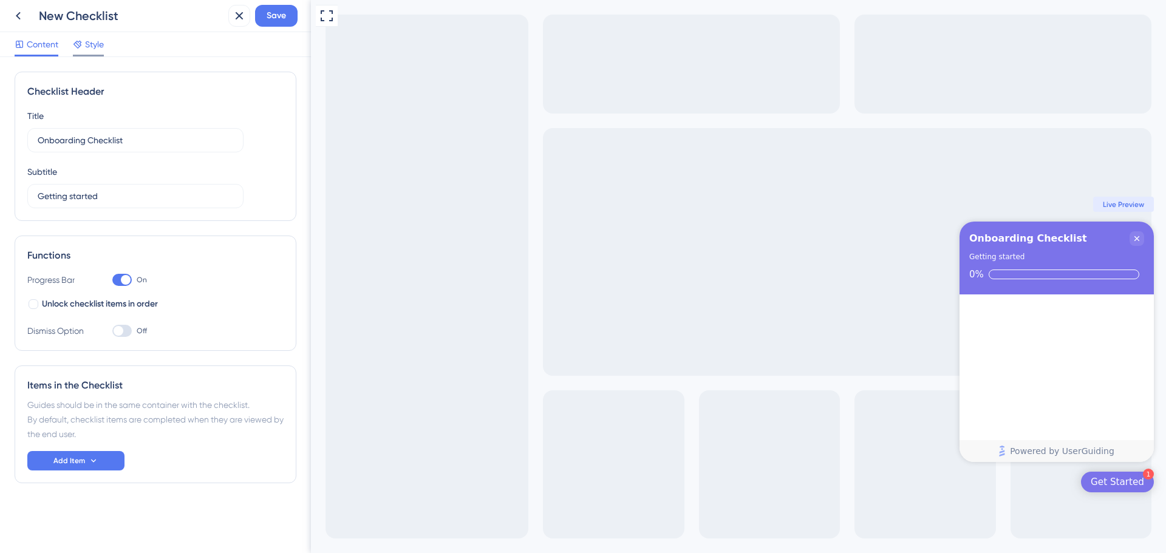
click at [91, 44] on span "Style" at bounding box center [94, 44] width 19 height 15
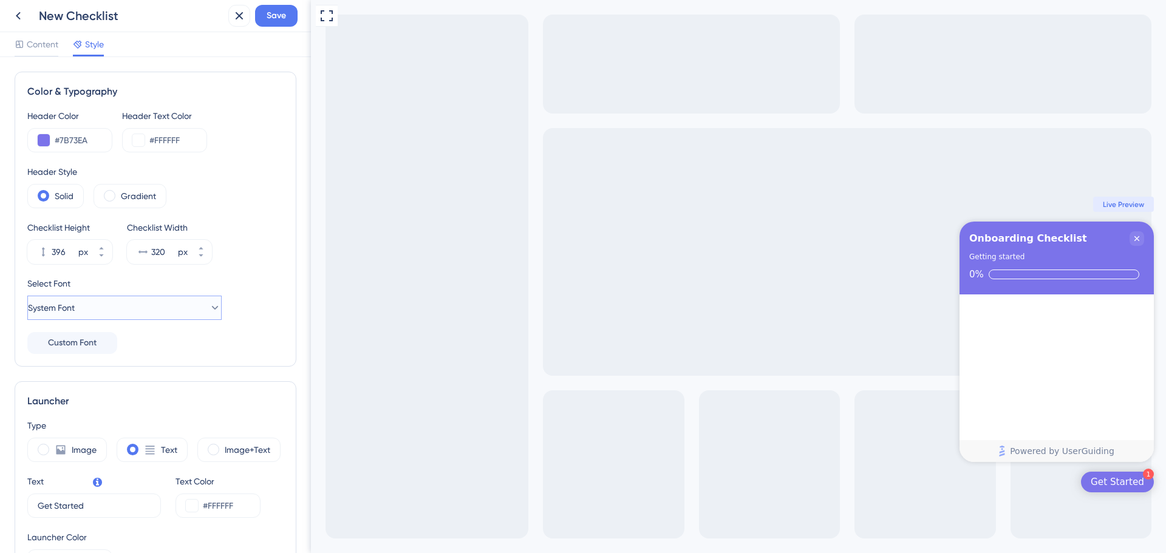
click at [142, 310] on button "System Font" at bounding box center [124, 308] width 194 height 24
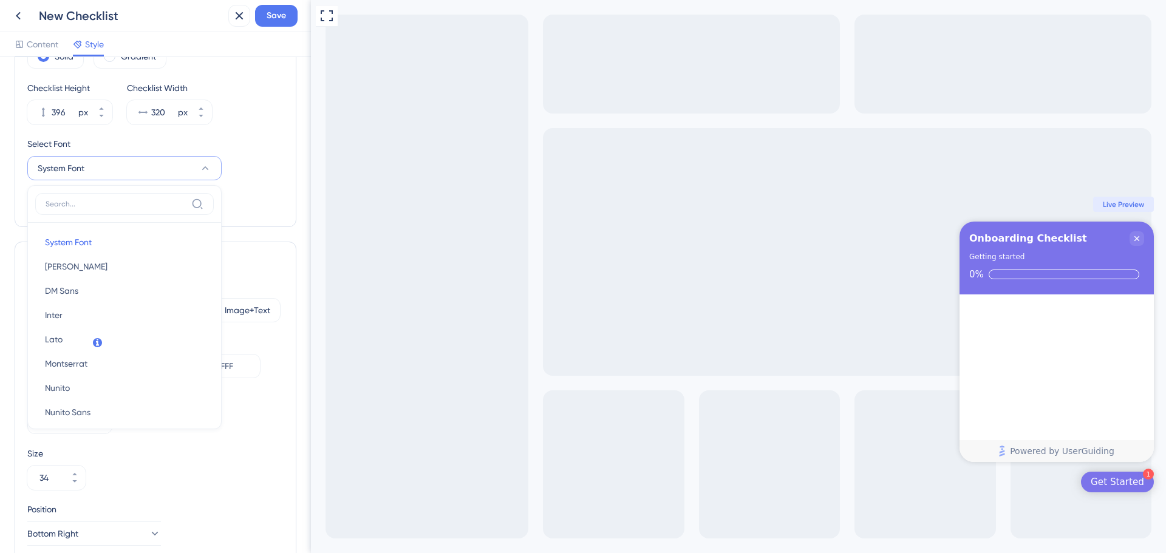
click at [270, 186] on div "Header Color #7B73EA Header Text Color #FFFFFF Header Style Solid Gradient Chec…" at bounding box center [155, 91] width 256 height 245
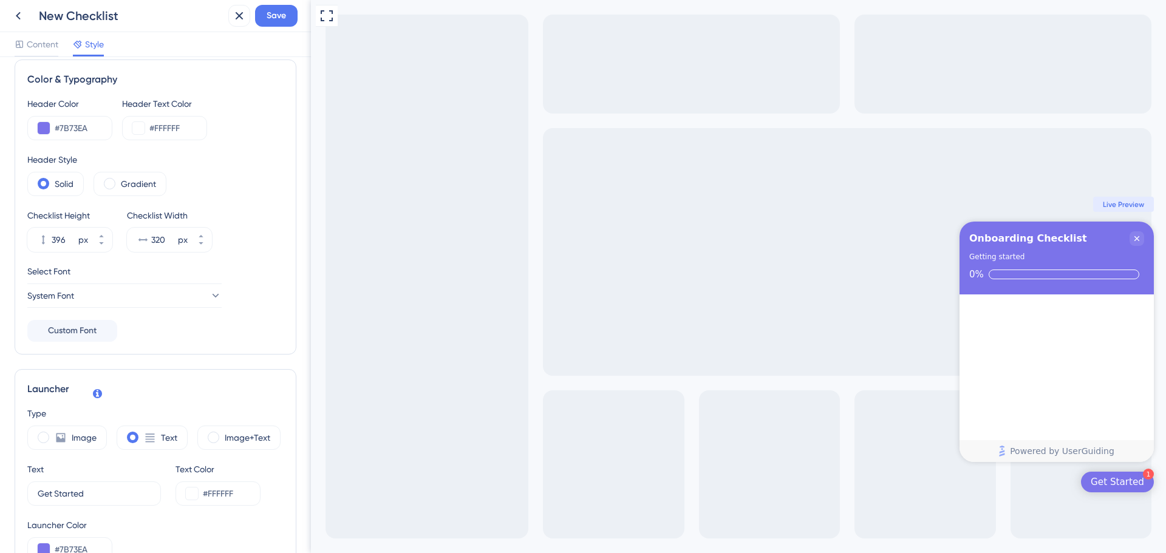
scroll to position [0, 0]
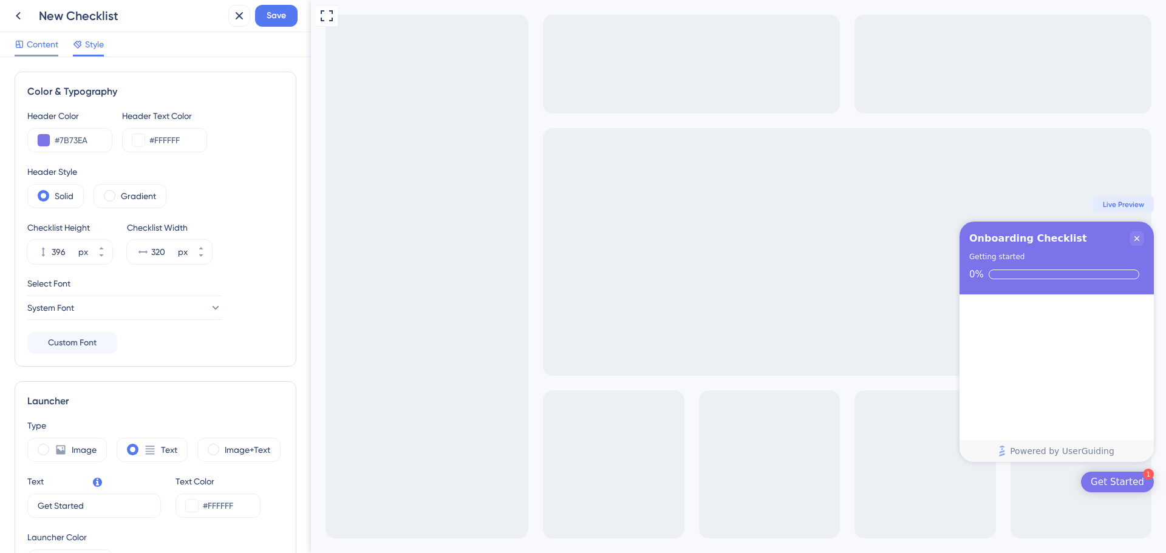
click at [48, 47] on span "Content" at bounding box center [43, 44] width 32 height 15
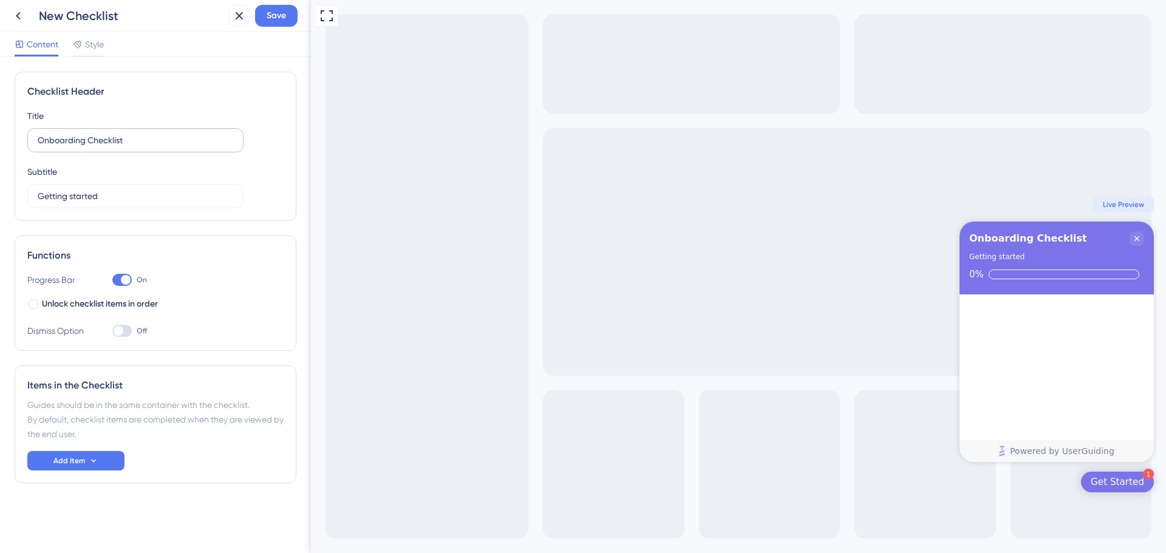
click at [114, 146] on label "Onboarding Checklist" at bounding box center [135, 140] width 216 height 24
click at [114, 146] on input "Onboarding Checklist" at bounding box center [136, 140] width 196 height 13
type input "חלחלחלחל"
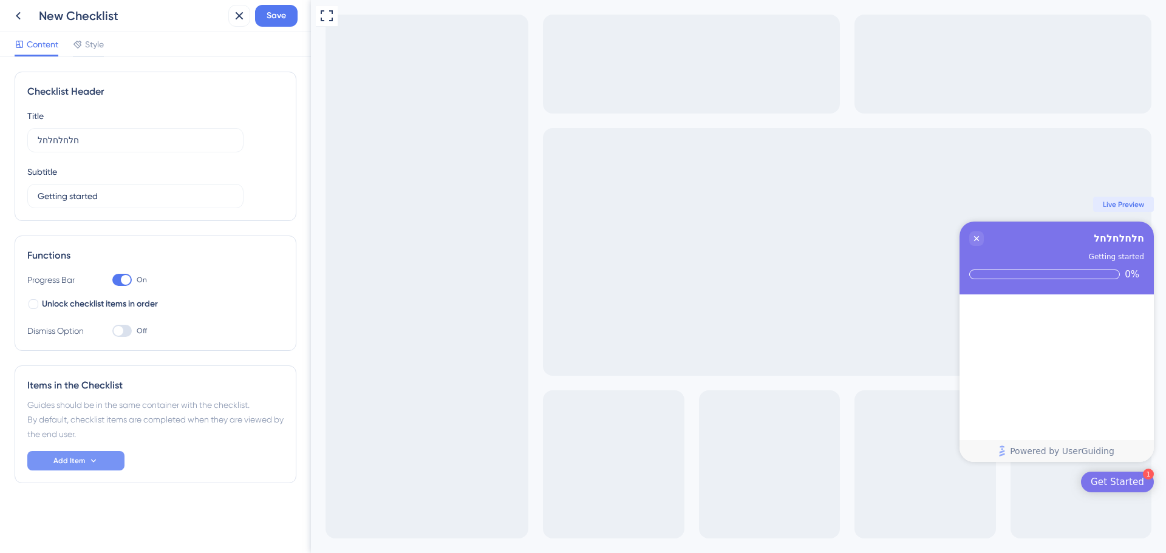
click at [105, 462] on button "Add Item" at bounding box center [75, 460] width 97 height 19
click at [182, 384] on div "Items in the Checklist" at bounding box center [155, 385] width 256 height 15
click at [95, 47] on span "Style" at bounding box center [94, 44] width 19 height 15
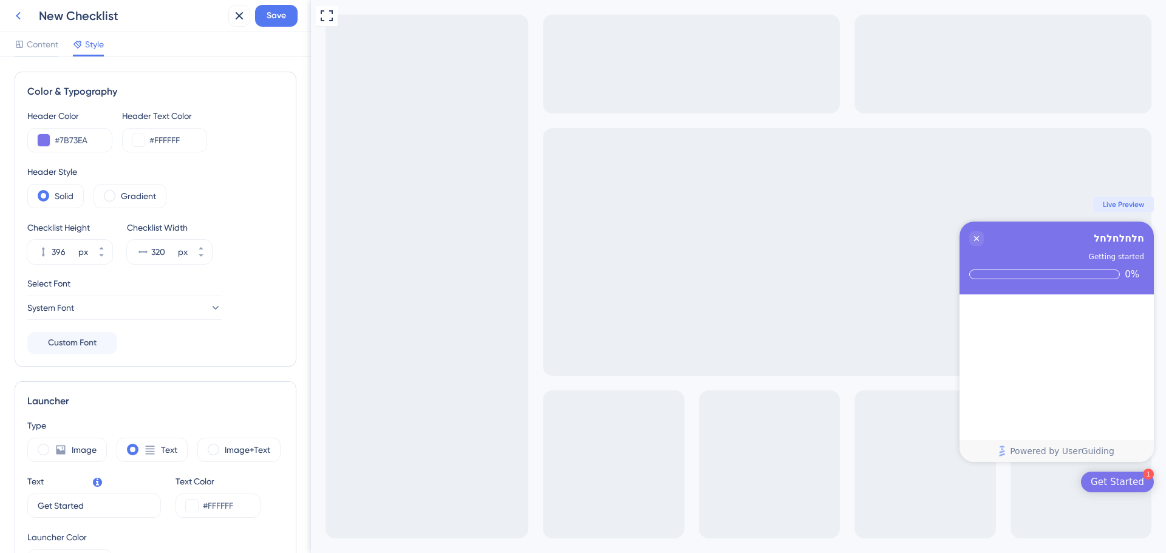
click at [21, 16] on icon at bounding box center [18, 16] width 15 height 15
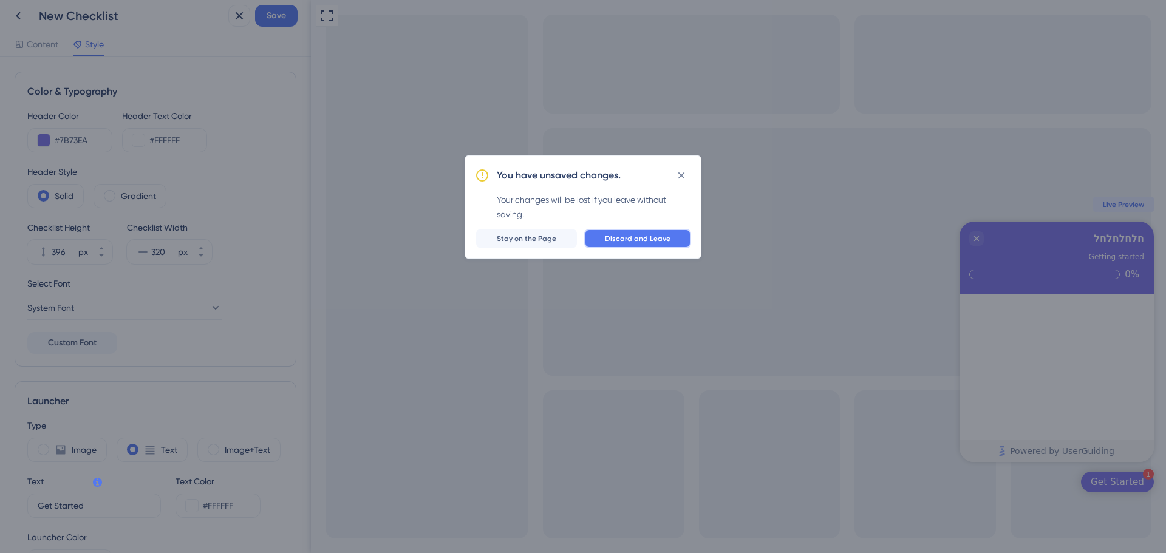
click at [644, 239] on span "Discard and Leave" at bounding box center [638, 239] width 66 height 10
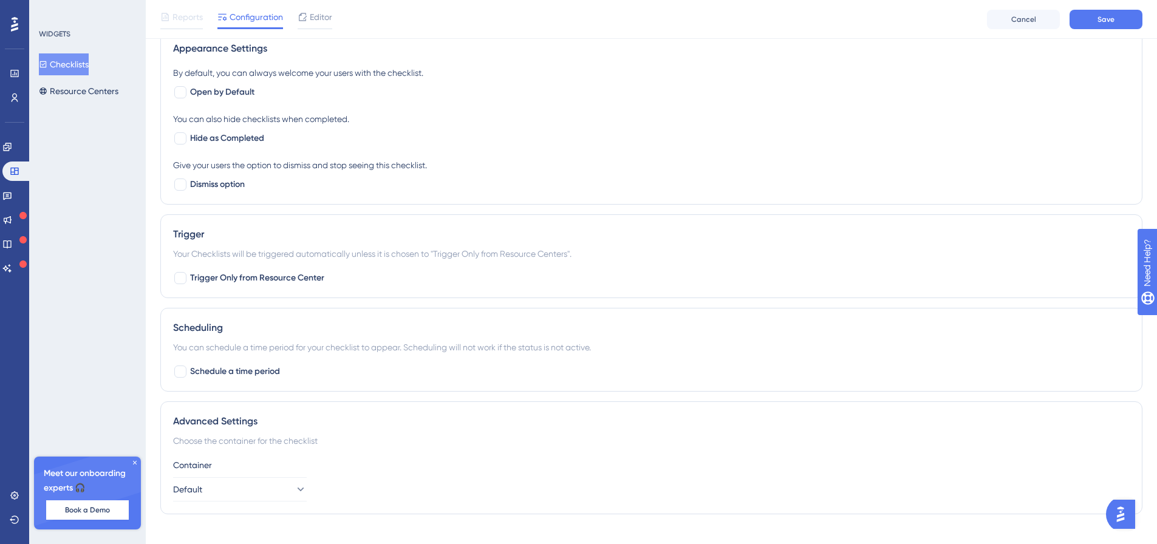
scroll to position [481, 0]
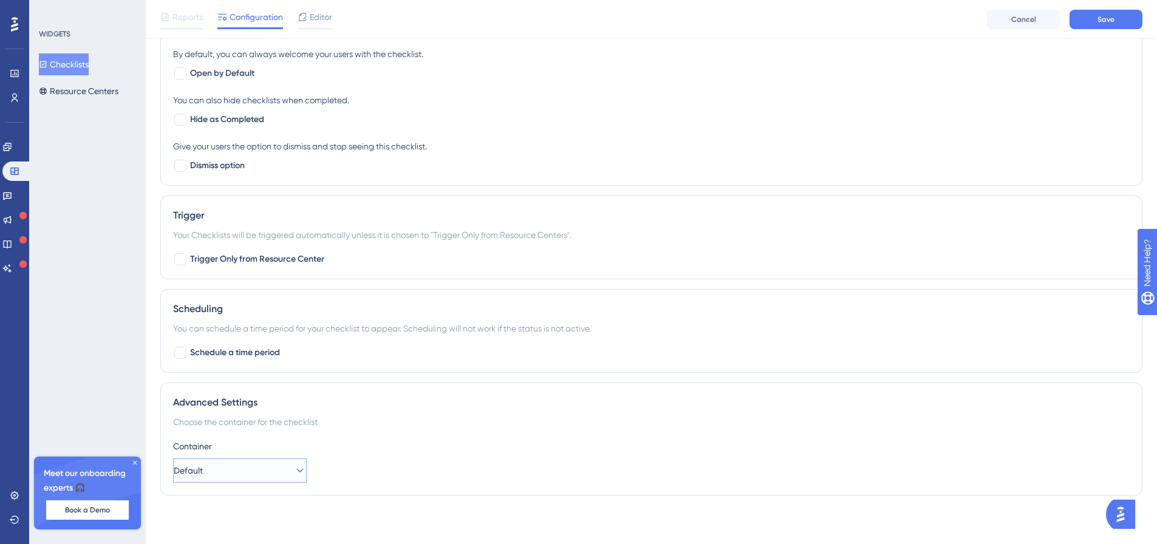
click at [254, 466] on button "Default" at bounding box center [240, 471] width 134 height 24
click at [338, 443] on div "Container" at bounding box center [651, 446] width 957 height 15
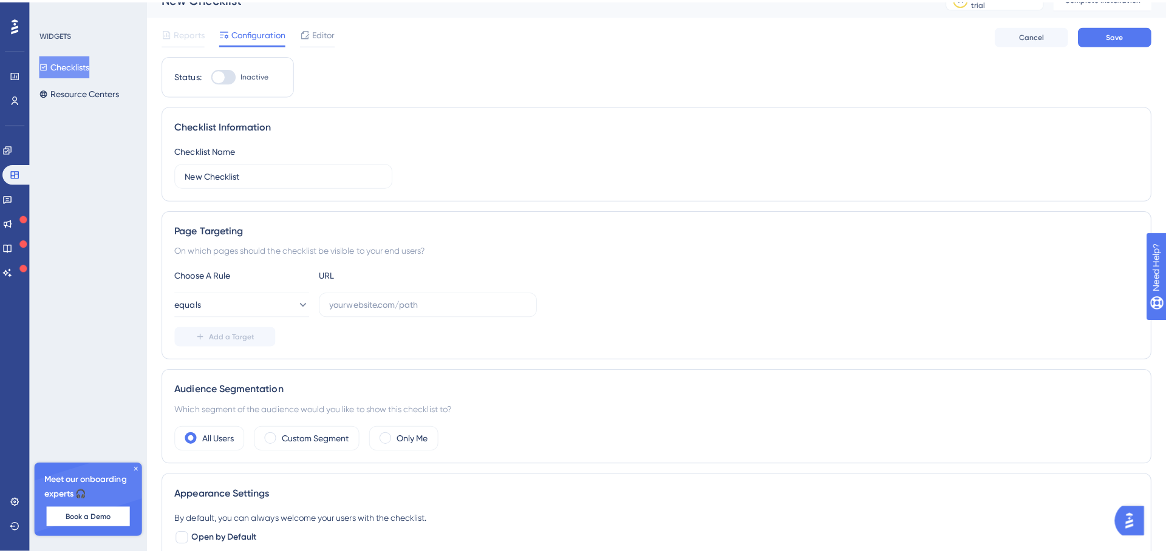
scroll to position [0, 0]
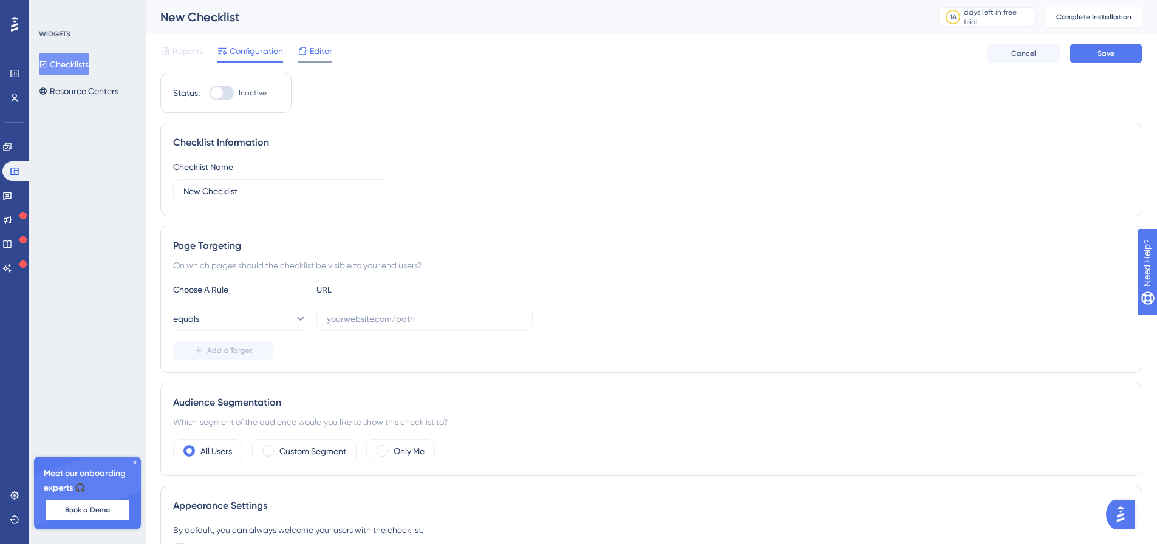
click at [318, 54] on span "Editor" at bounding box center [321, 51] width 22 height 15
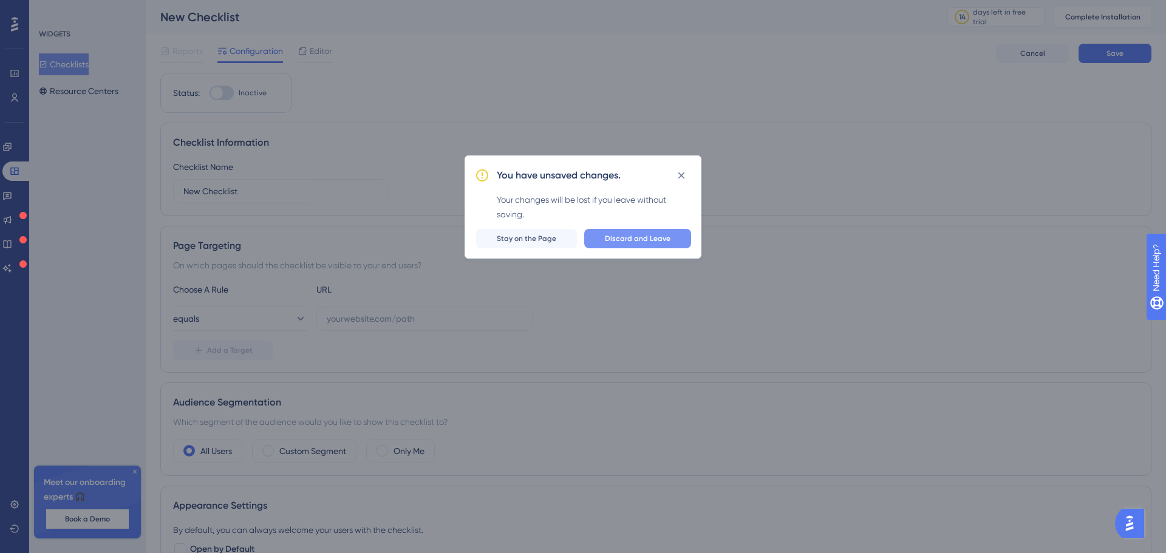
click at [616, 239] on span "Discard and Leave" at bounding box center [638, 239] width 66 height 10
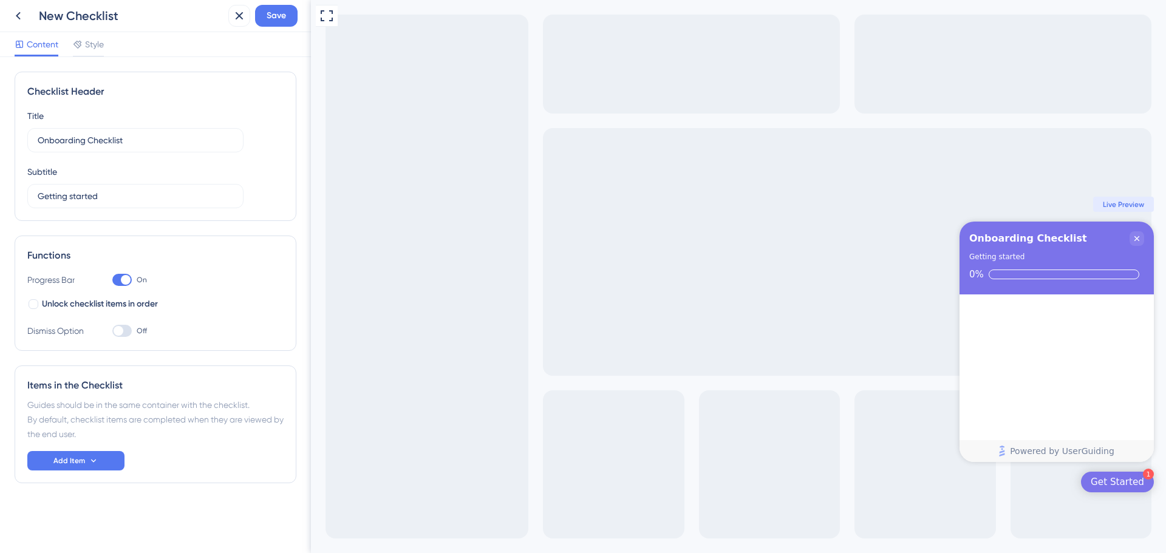
click at [31, 15] on div "New Checklist" at bounding box center [115, 16] width 216 height 22
click at [21, 13] on icon at bounding box center [18, 16] width 15 height 15
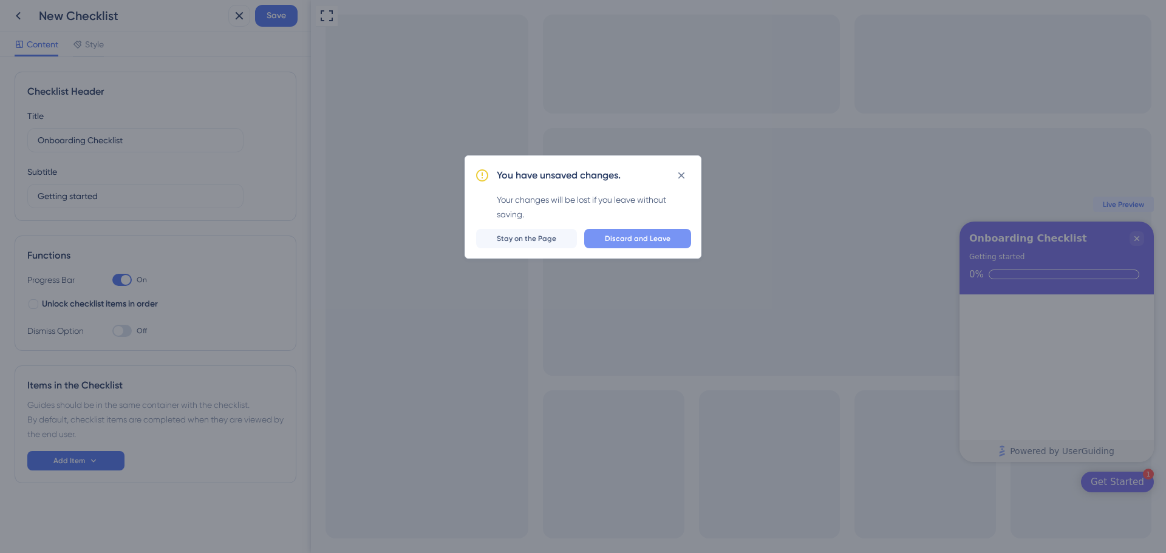
click at [604, 241] on button "Discard and Leave" at bounding box center [637, 238] width 107 height 19
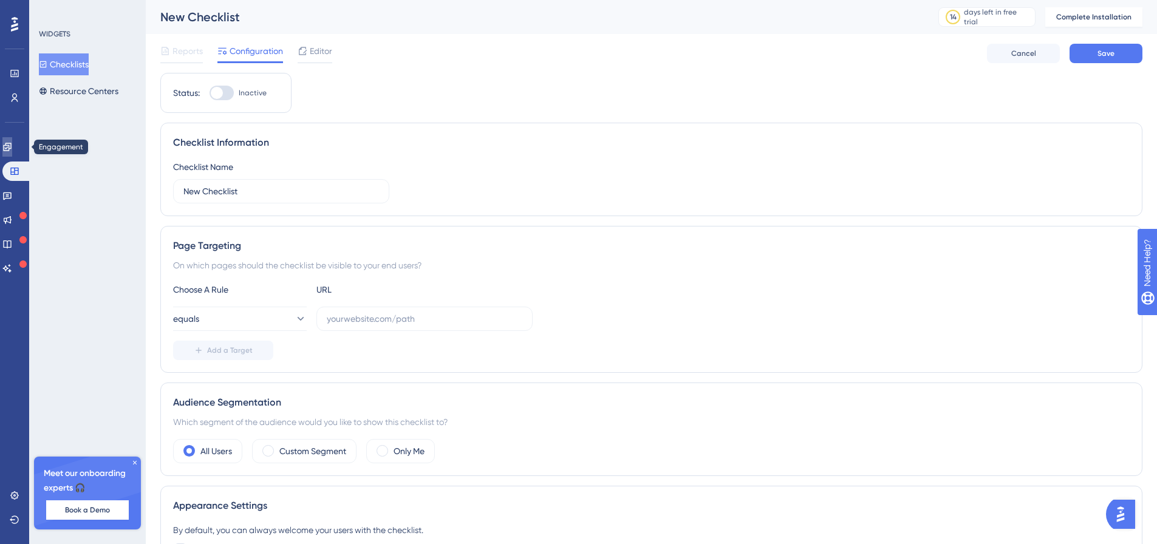
click at [11, 146] on icon at bounding box center [7, 147] width 8 height 8
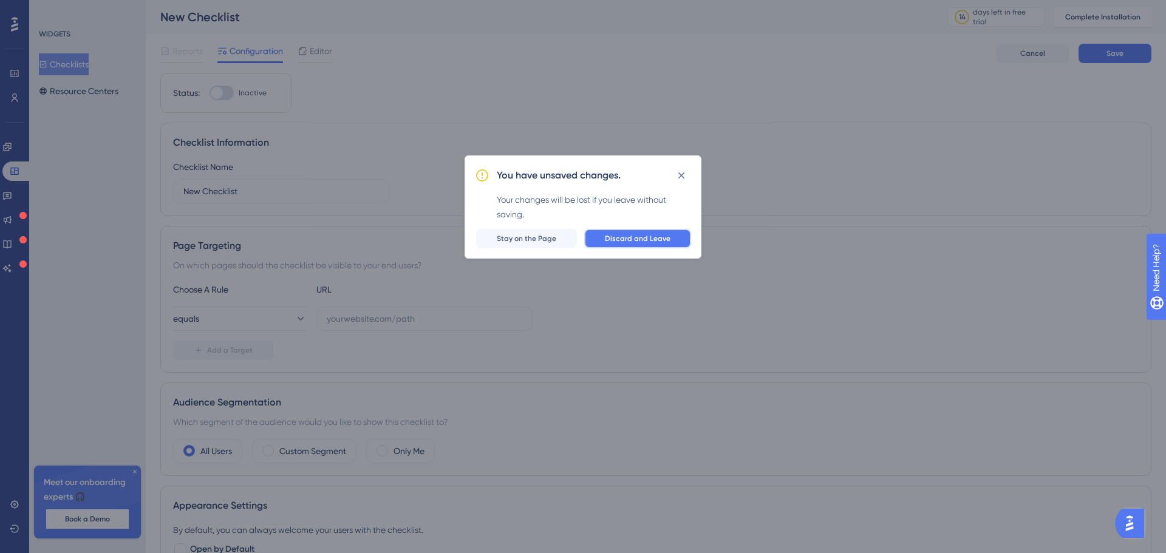
click at [643, 238] on span "Discard and Leave" at bounding box center [638, 239] width 66 height 10
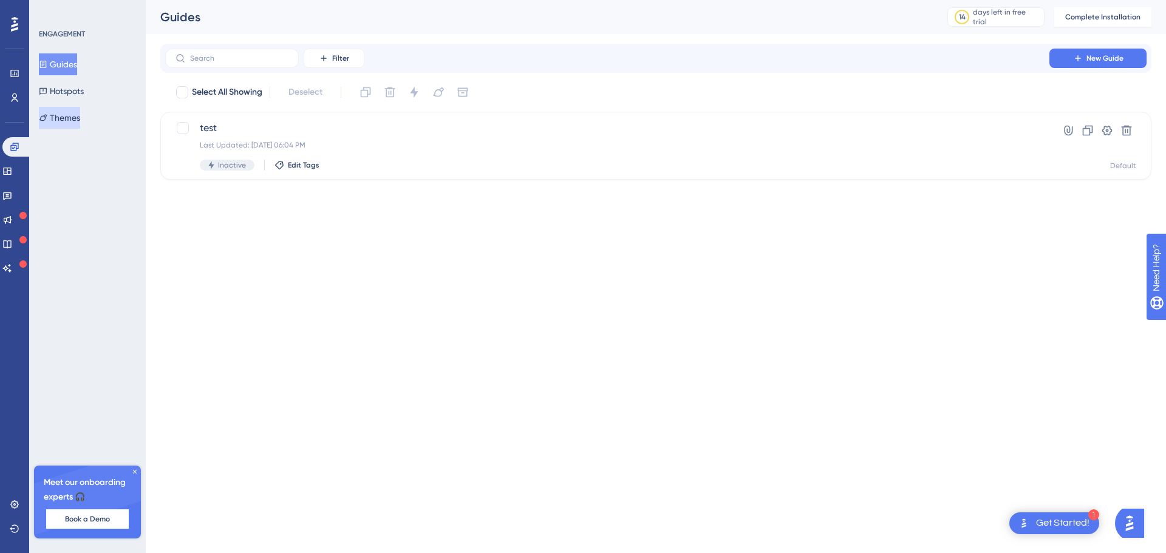
click at [77, 118] on button "Themes" at bounding box center [59, 118] width 41 height 22
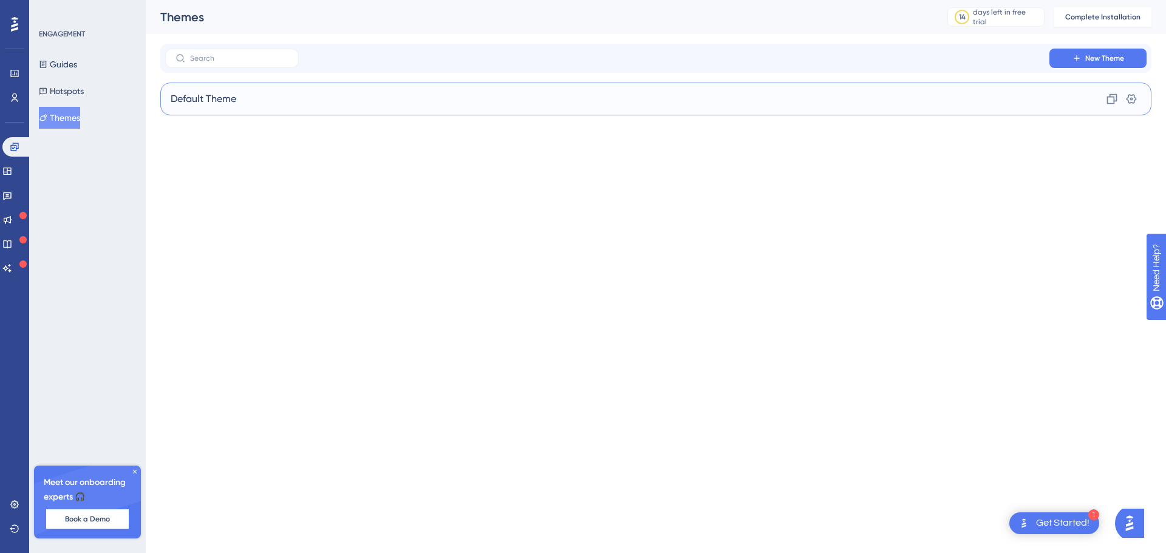
click at [306, 98] on div "Default Theme Clone Settings" at bounding box center [655, 99] width 991 height 33
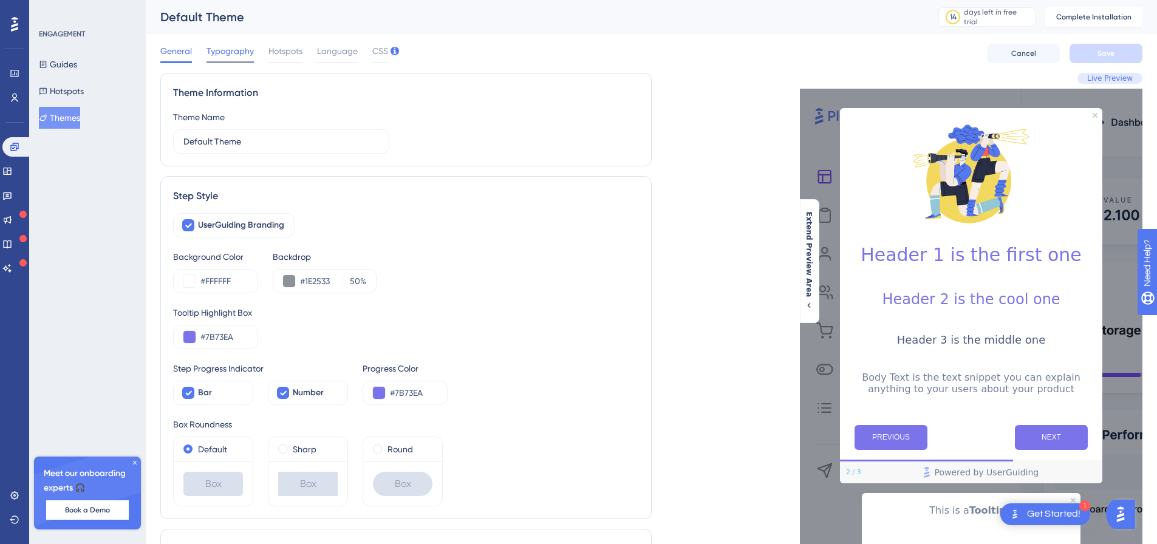
click at [233, 56] on span "Typography" at bounding box center [230, 51] width 47 height 15
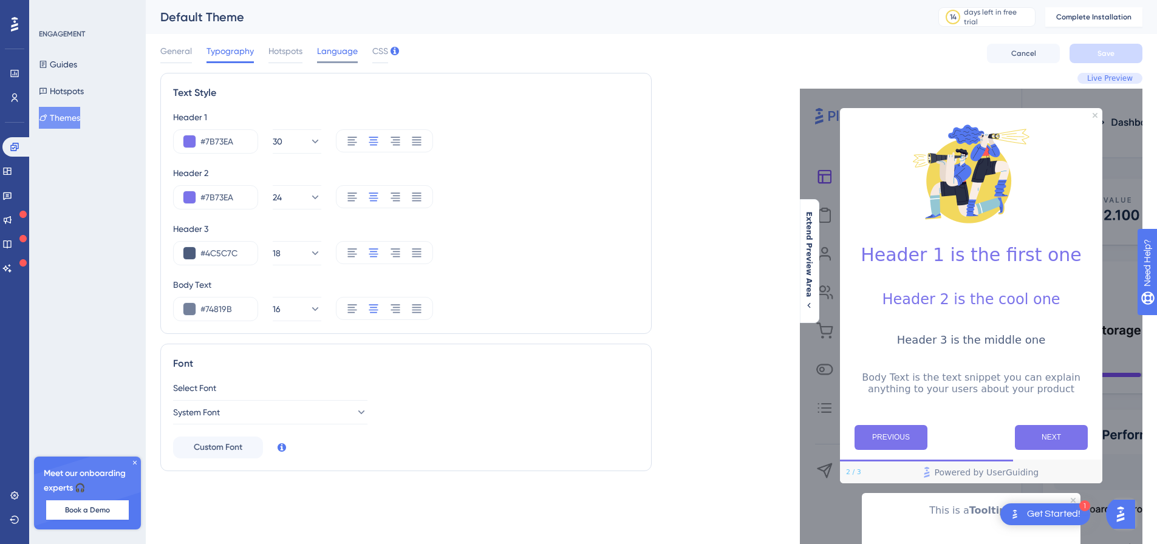
click at [339, 56] on span "Language" at bounding box center [337, 51] width 41 height 15
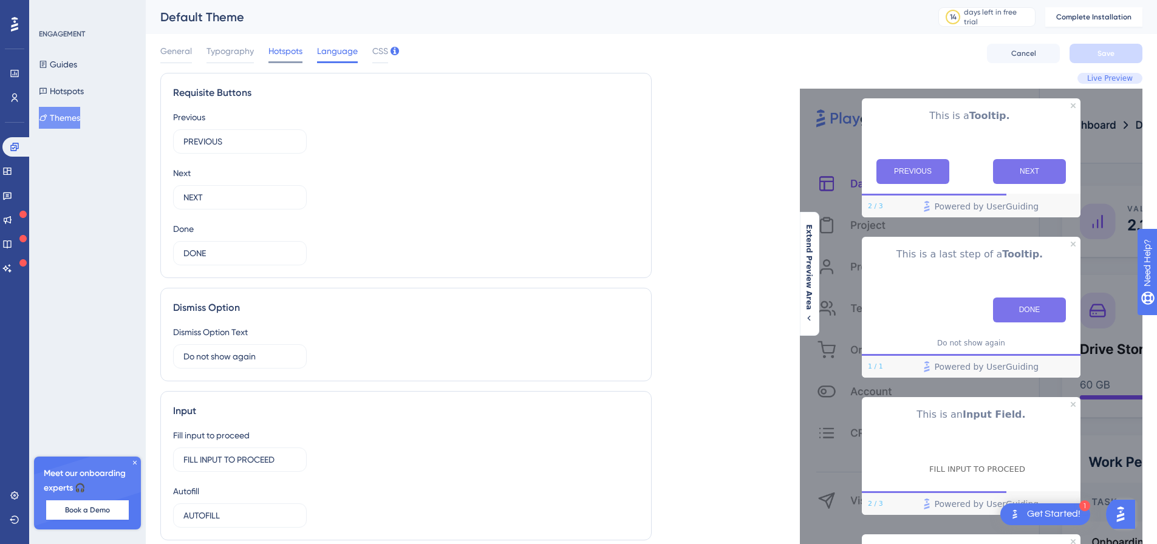
click at [290, 52] on span "Hotspots" at bounding box center [285, 51] width 34 height 15
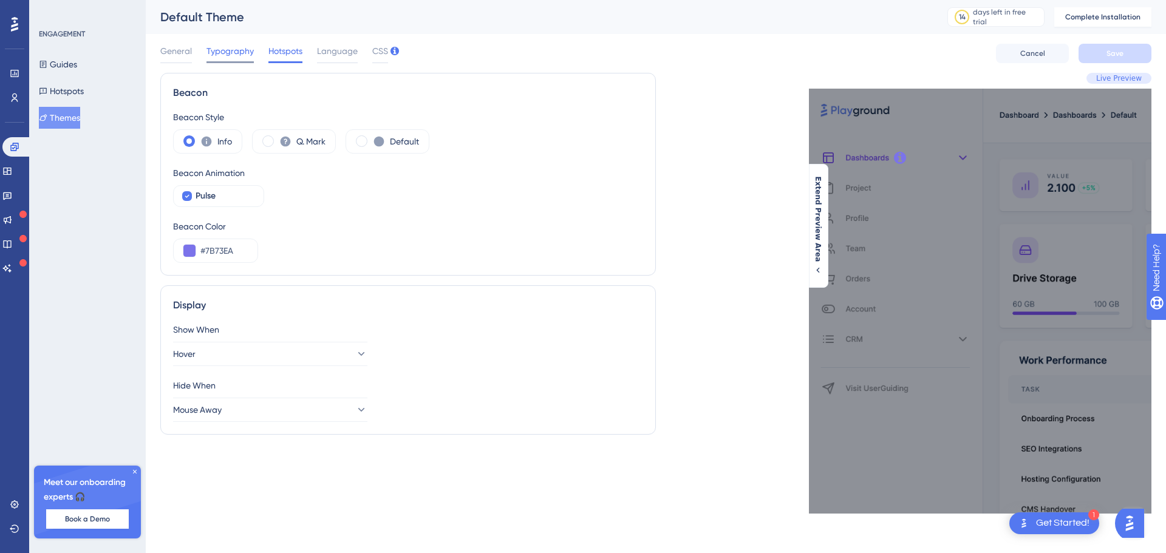
click at [238, 50] on span "Typography" at bounding box center [230, 51] width 47 height 15
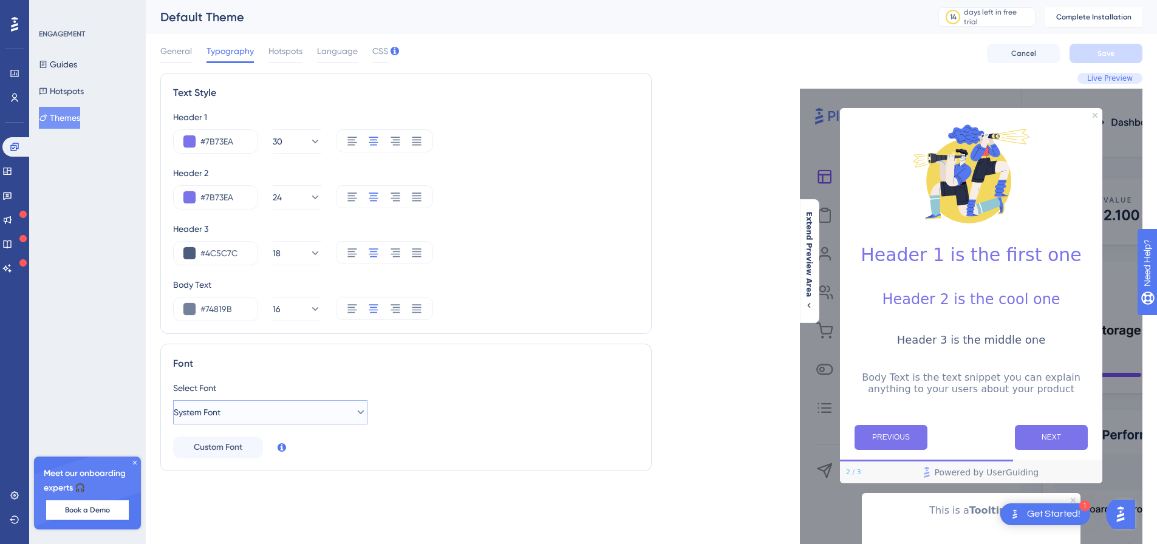
click at [298, 419] on button "System Font" at bounding box center [270, 412] width 194 height 24
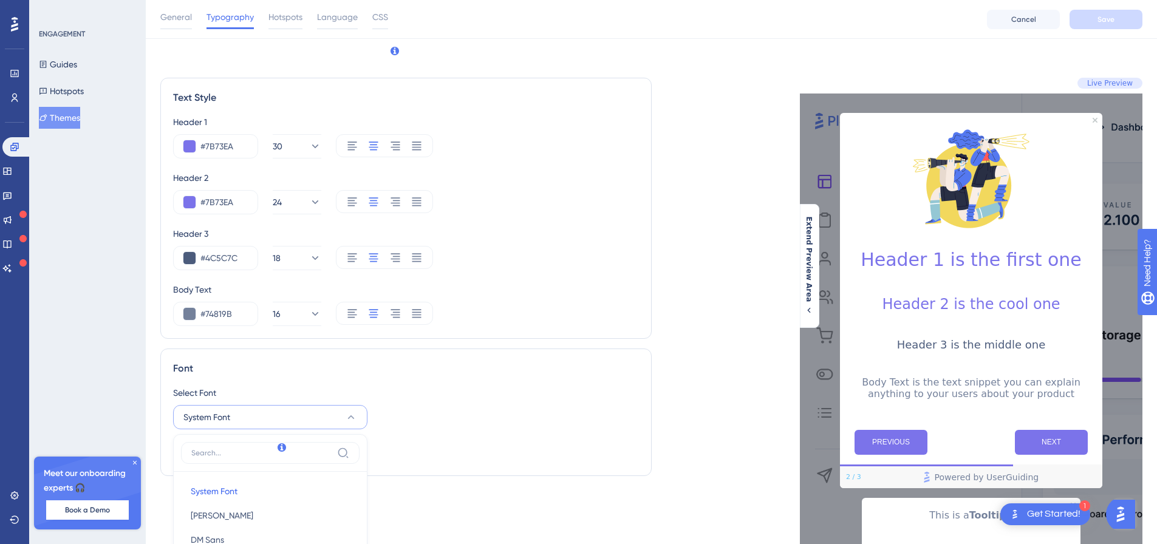
scroll to position [284, 0]
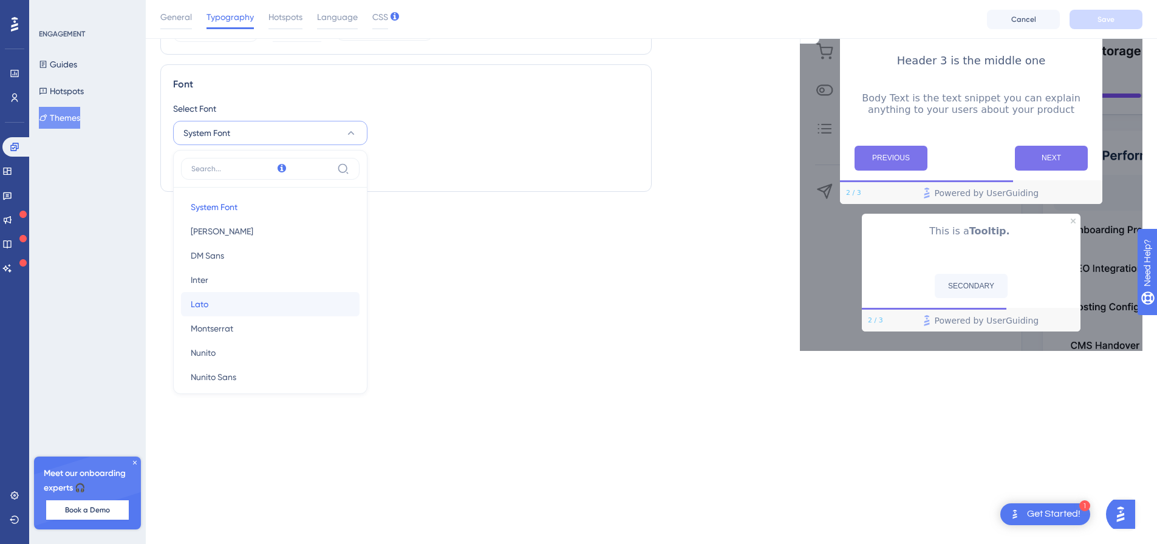
click at [263, 303] on button "Lato Lato" at bounding box center [270, 304] width 179 height 24
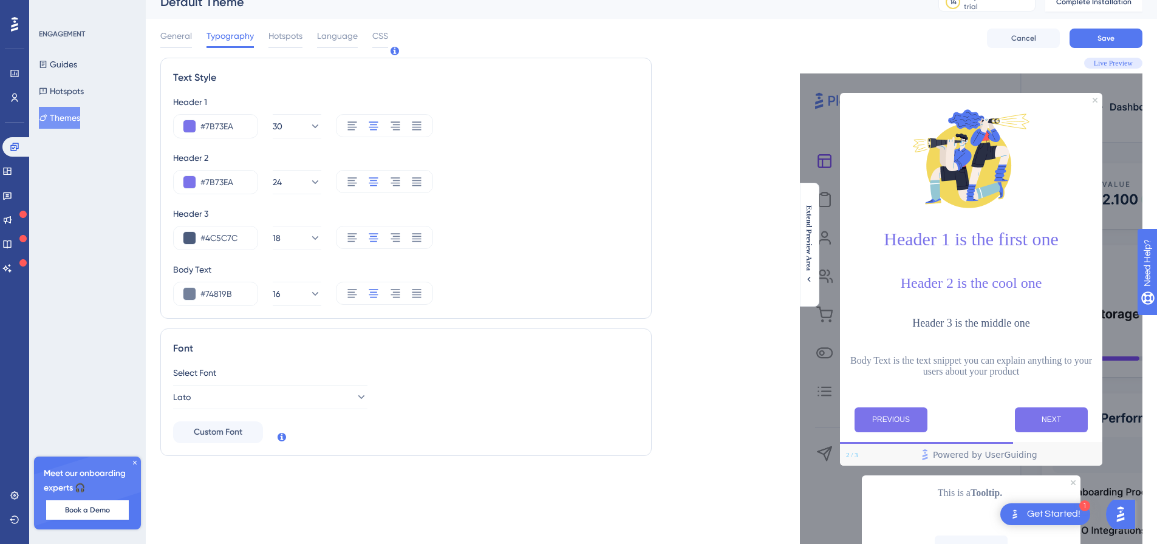
scroll to position [0, 0]
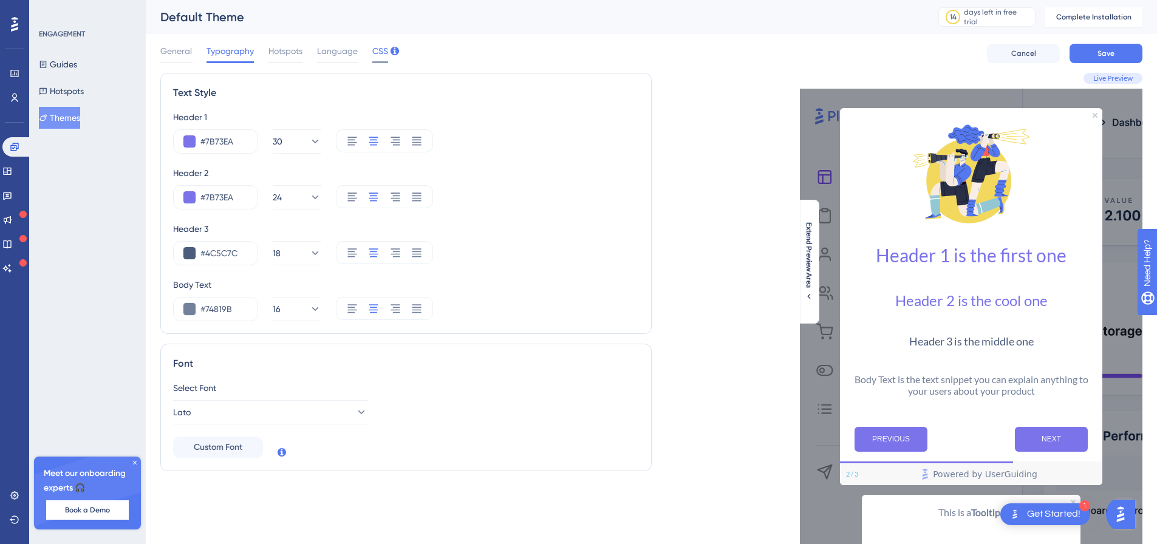
click at [378, 60] on div "CSS" at bounding box center [380, 53] width 16 height 19
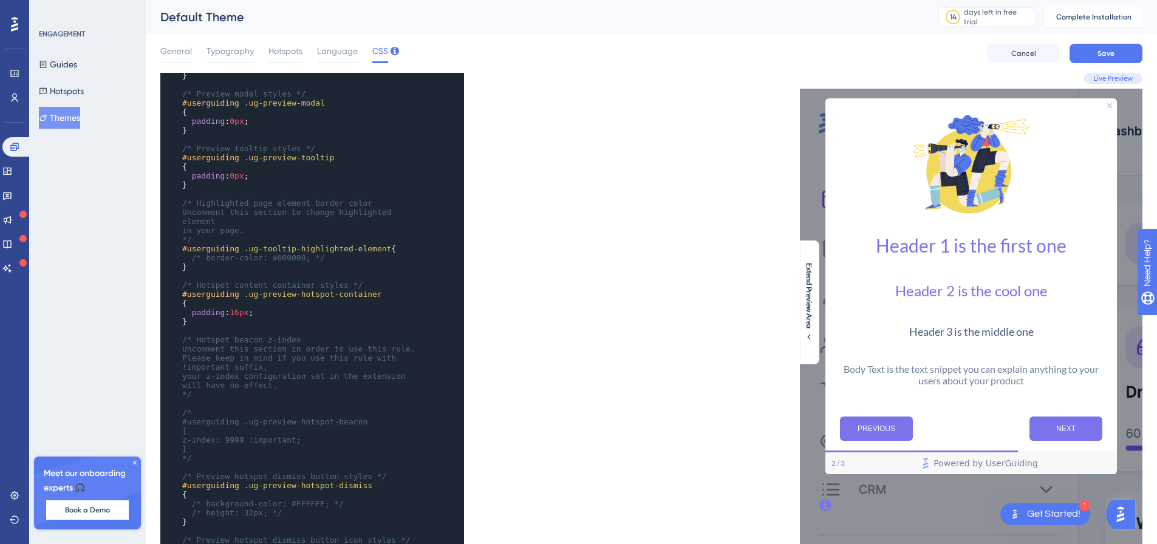
scroll to position [12, 0]
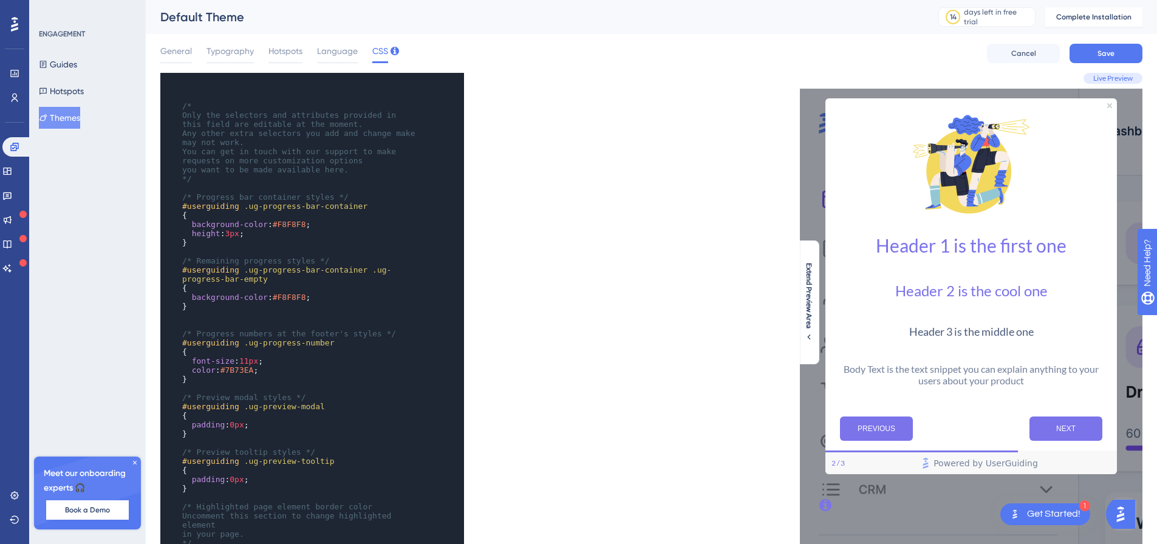
click at [281, 184] on pre "​" at bounding box center [300, 187] width 241 height 9
click at [278, 163] on span "You can get in touch with our support to make requests on more customization op…" at bounding box center [291, 156] width 219 height 18
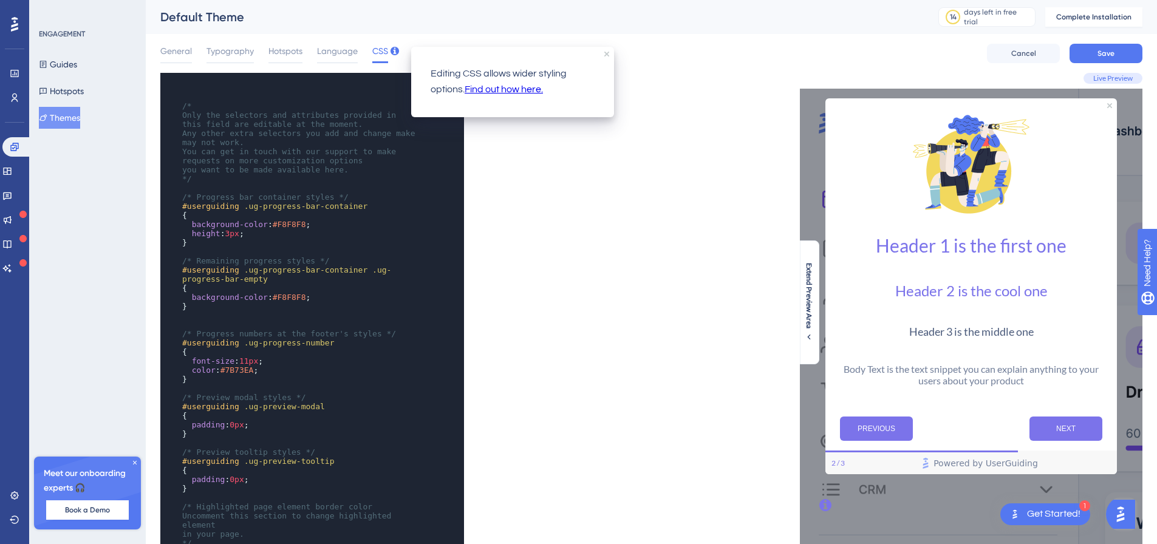
click at [497, 92] on link "Find out how here." at bounding box center [504, 90] width 78 height 16
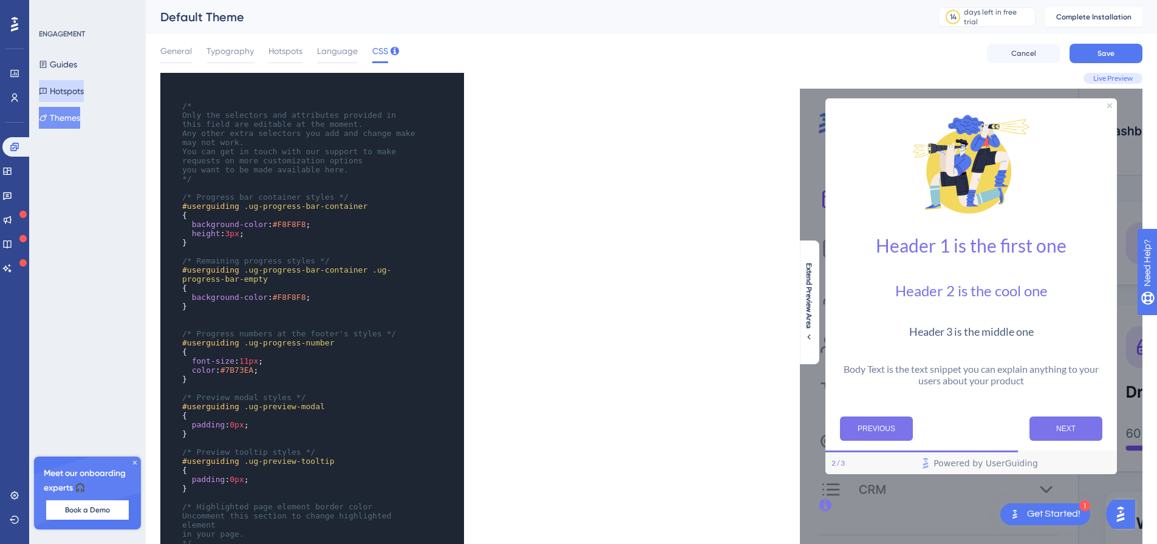
click at [71, 91] on button "Hotspots" at bounding box center [61, 91] width 45 height 22
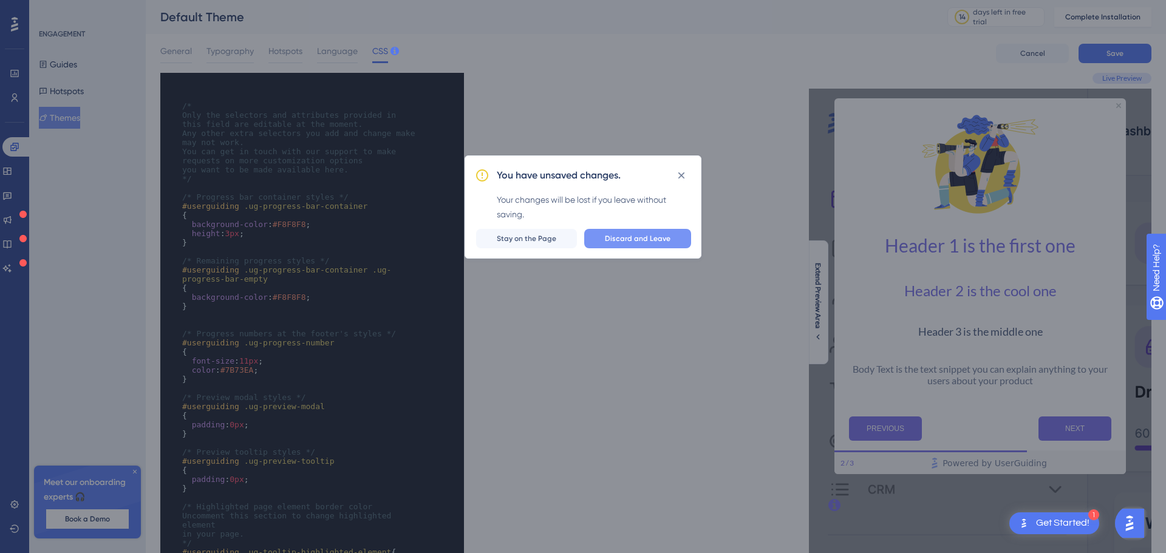
click at [593, 239] on button "Discard and Leave" at bounding box center [637, 238] width 107 height 19
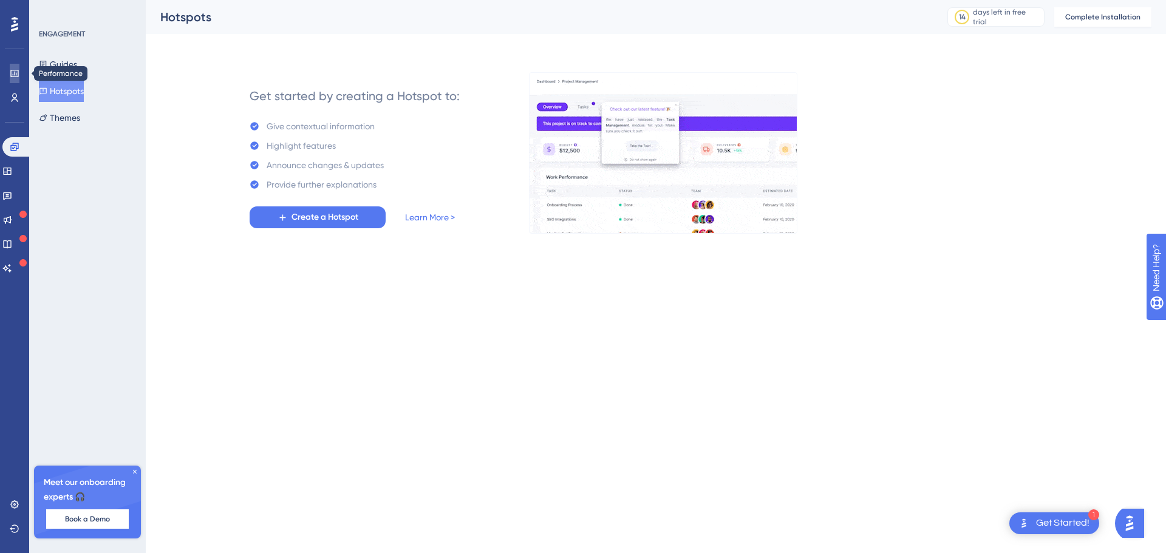
click at [10, 75] on icon at bounding box center [15, 74] width 10 height 10
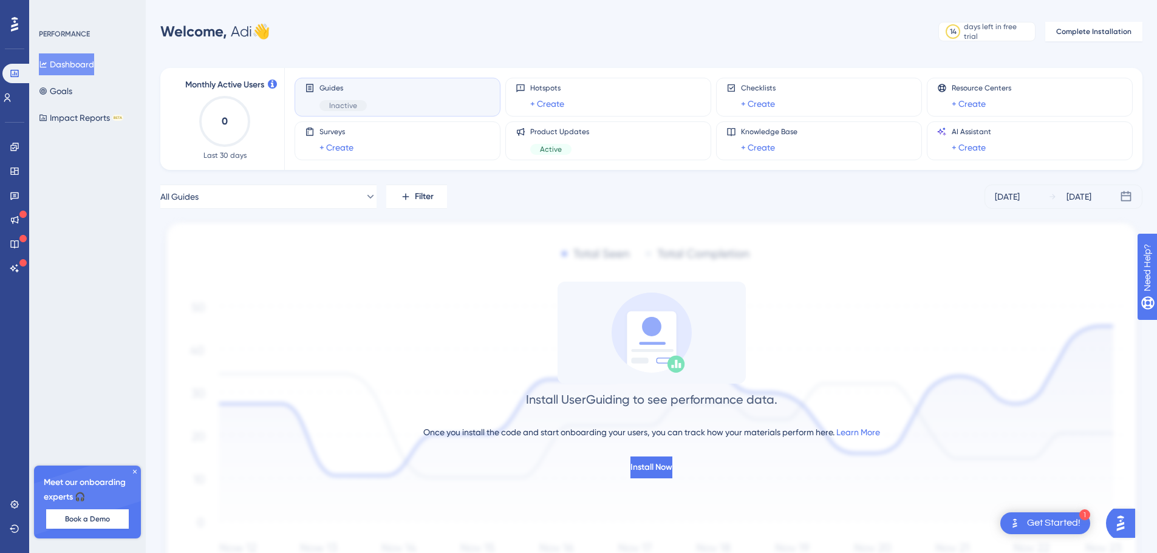
click at [11, 24] on icon at bounding box center [14, 24] width 7 height 16
